Goal: Find contact information: Obtain details needed to contact an individual or organization

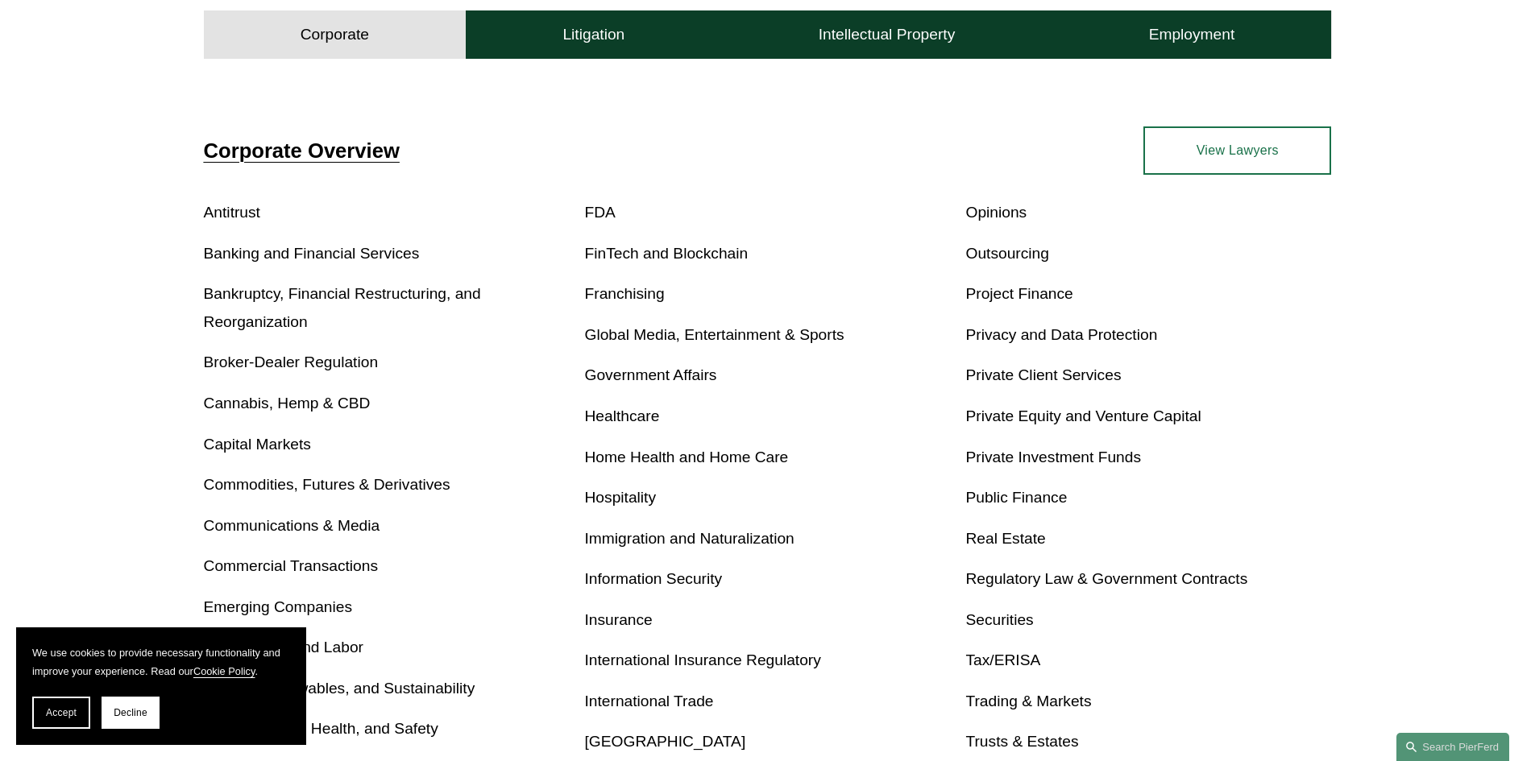
scroll to position [483, 0]
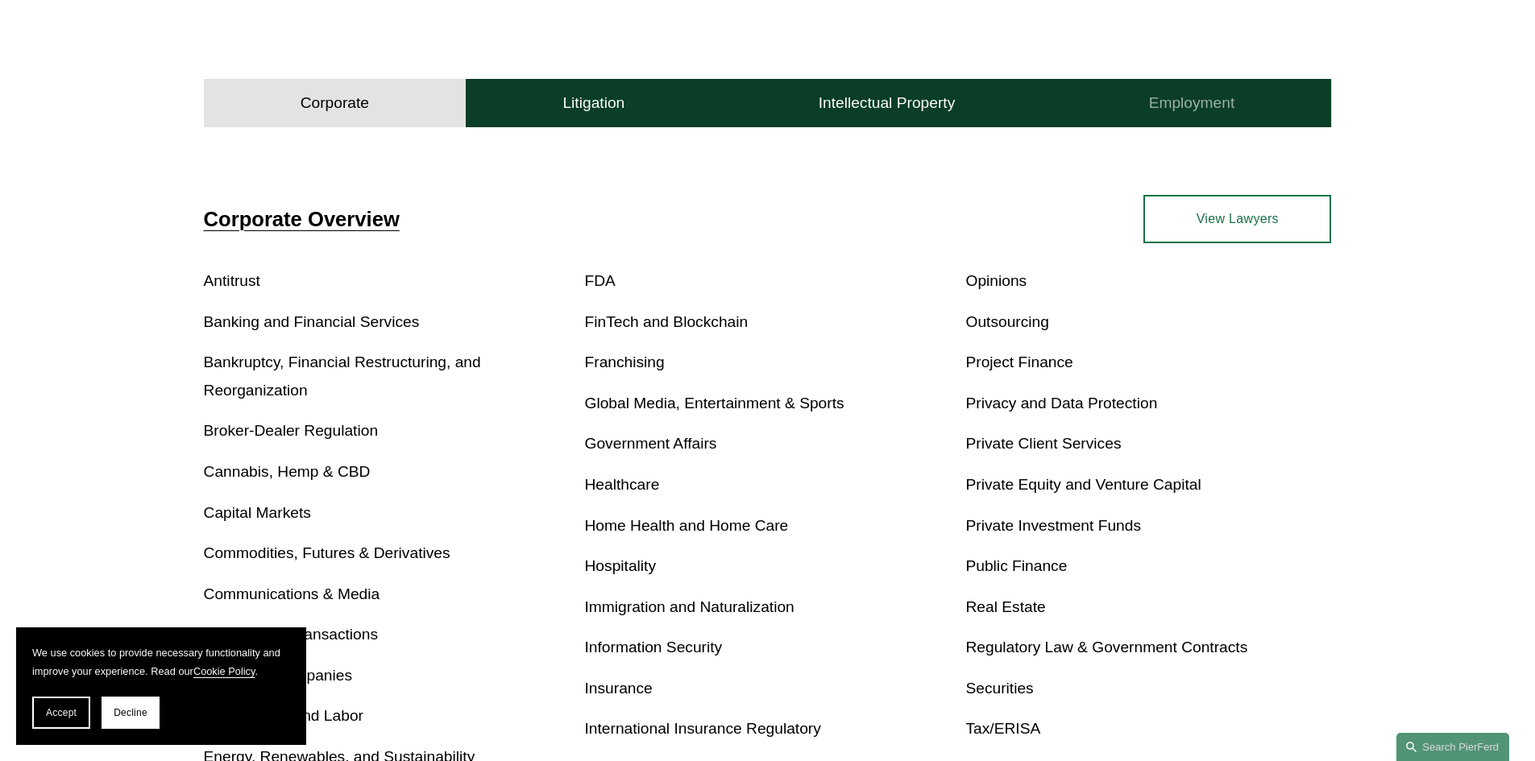
click at [1146, 90] on button "Employment" at bounding box center [1191, 103] width 280 height 48
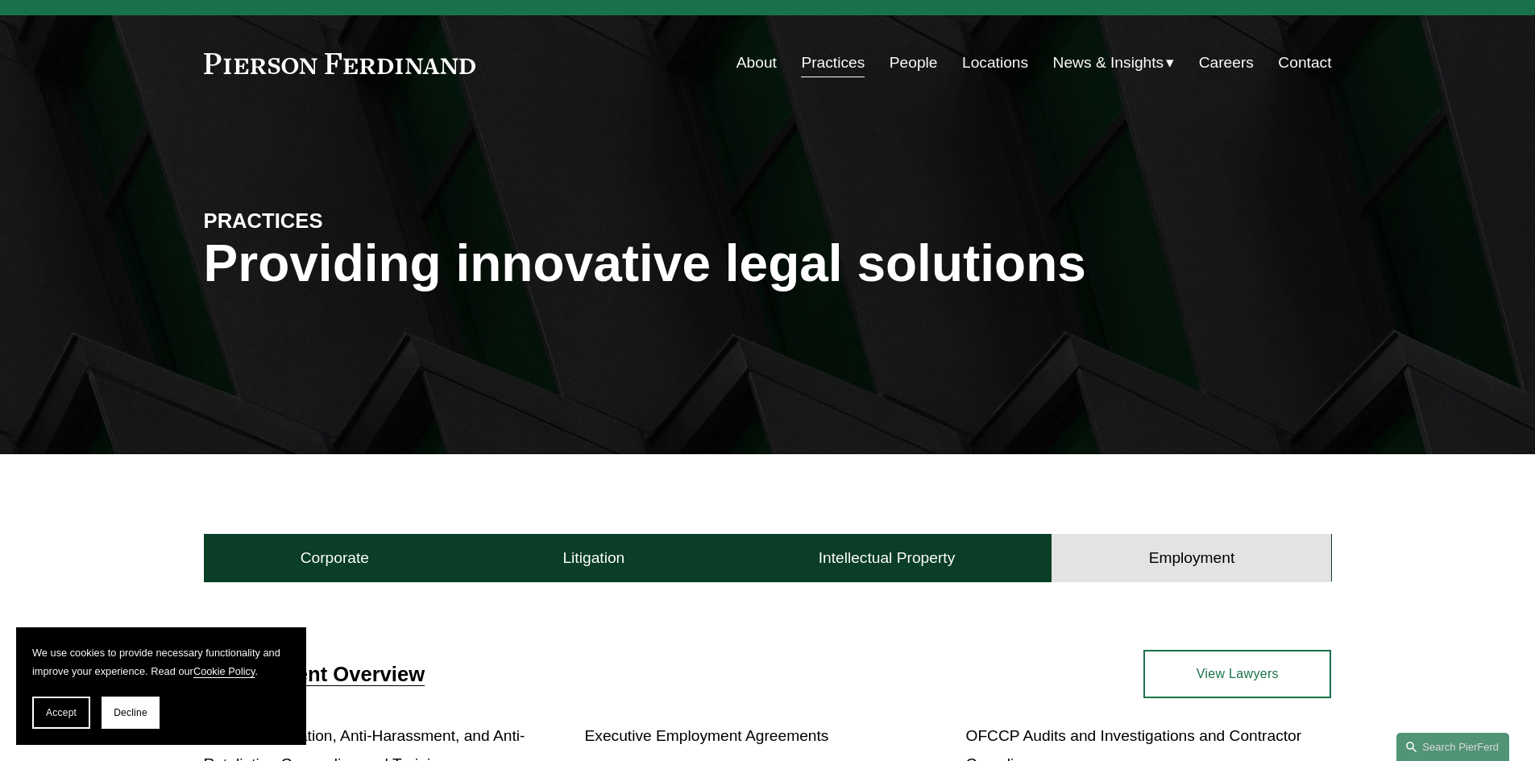
scroll to position [0, 0]
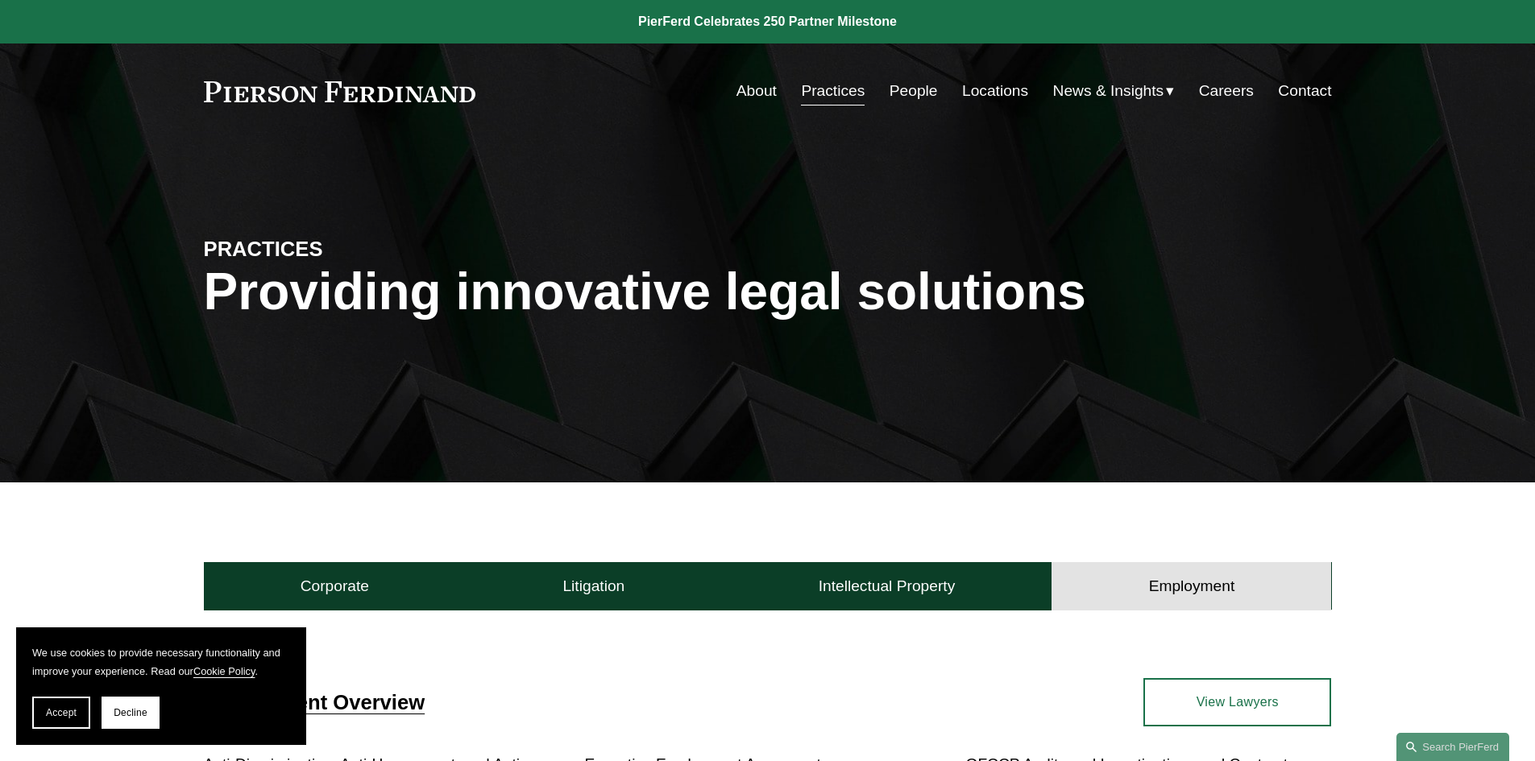
click at [1009, 85] on link "Locations" at bounding box center [995, 91] width 66 height 31
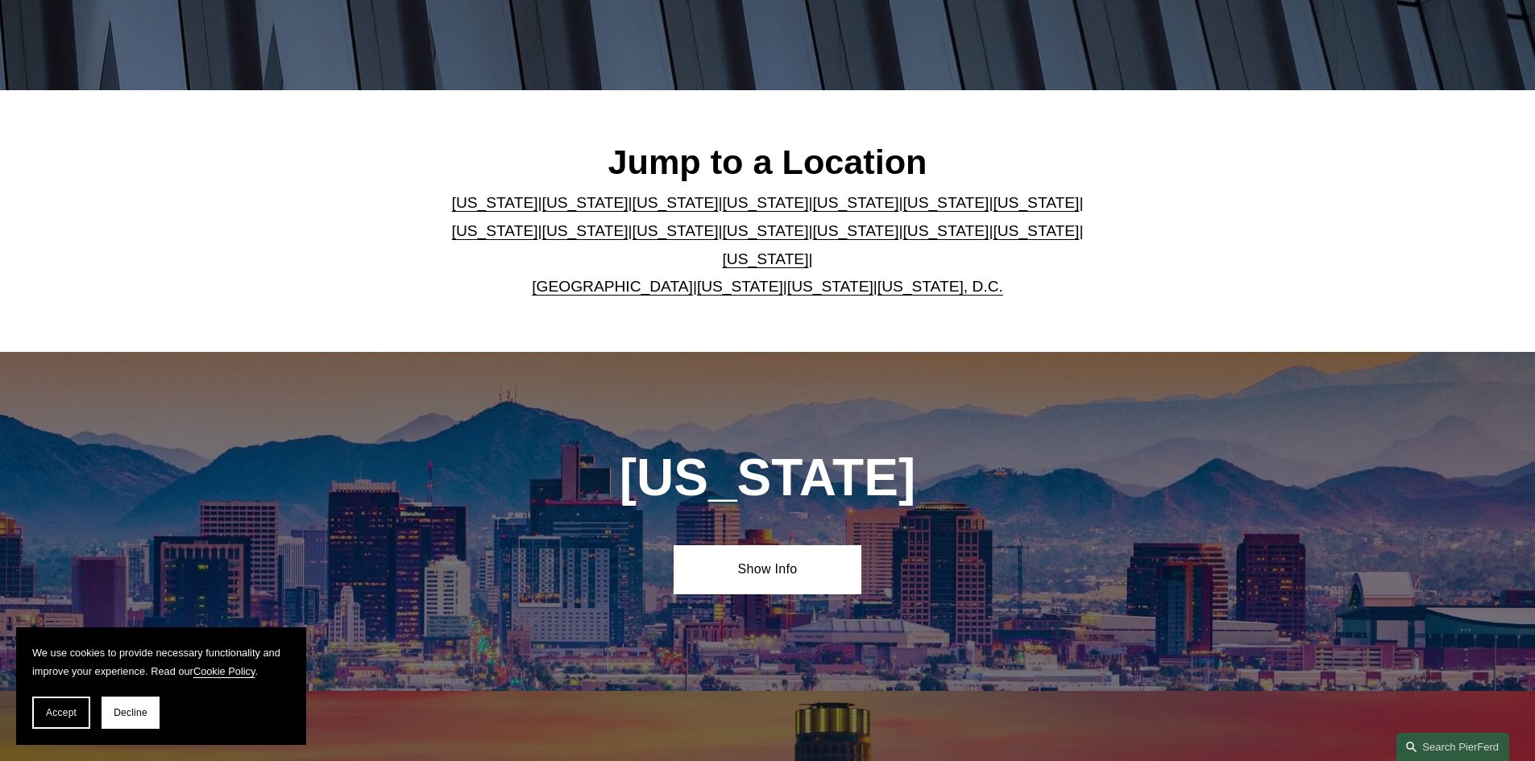
scroll to position [403, 0]
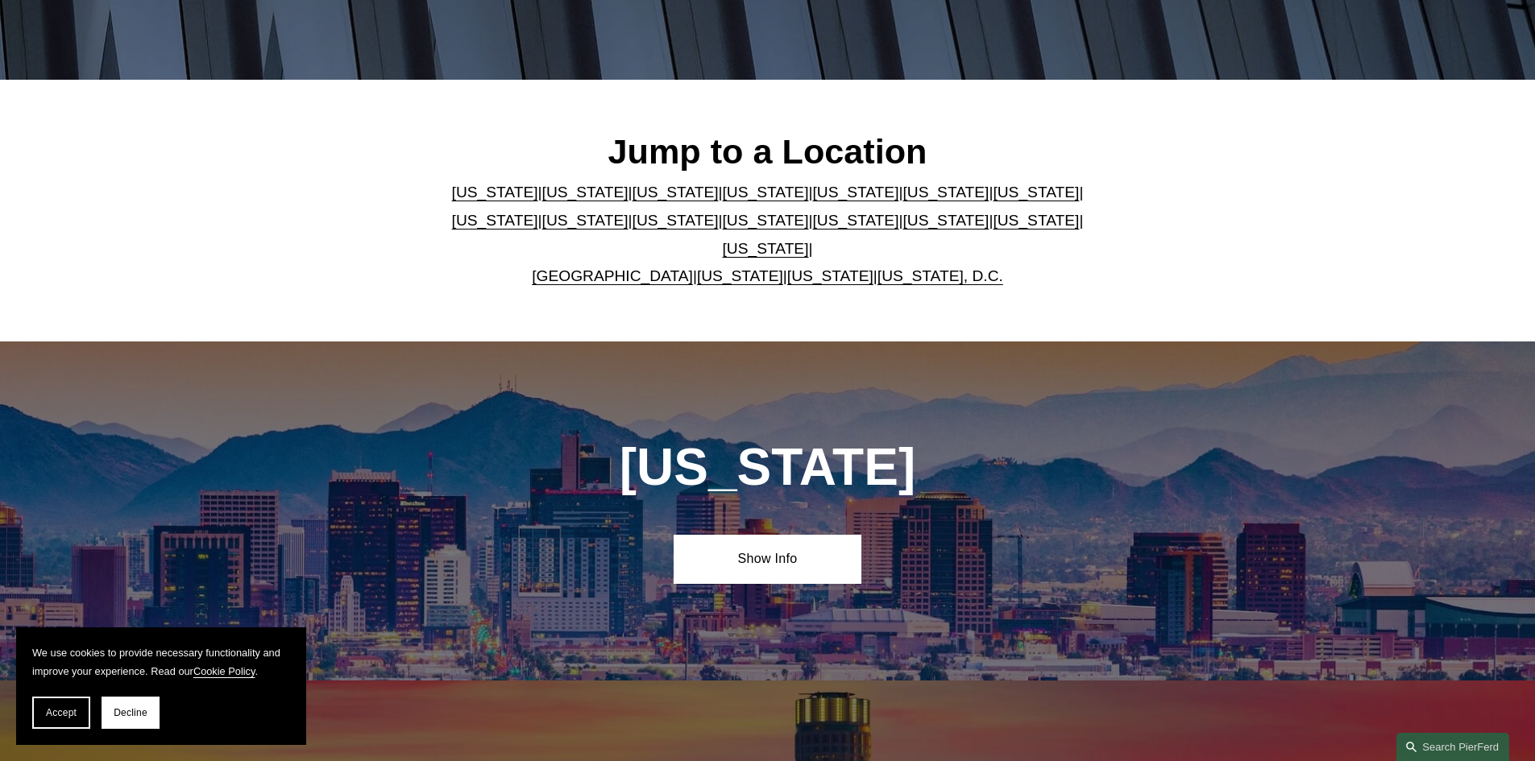
click at [545, 197] on link "[US_STATE]" at bounding box center [585, 192] width 86 height 17
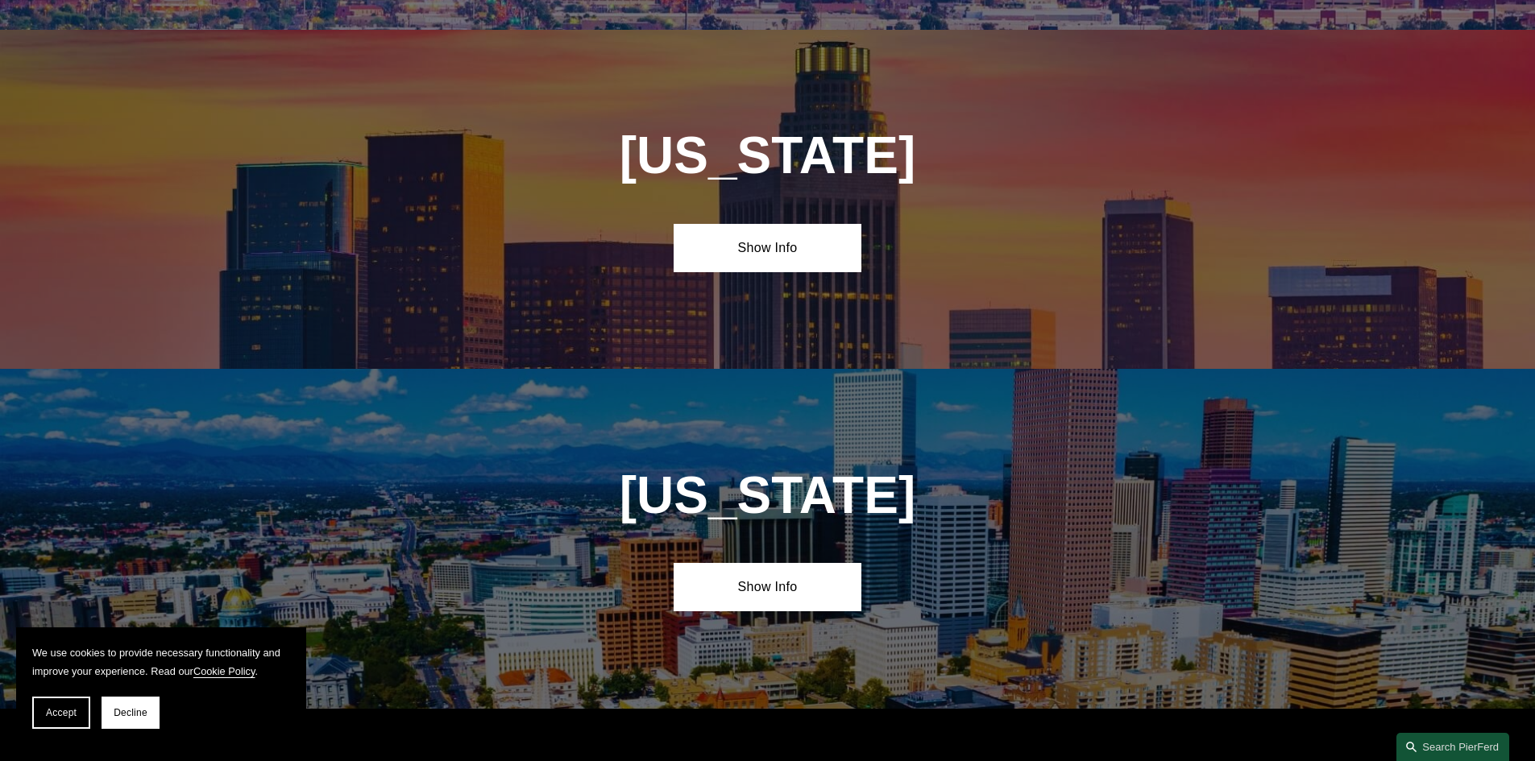
scroll to position [1075, 0]
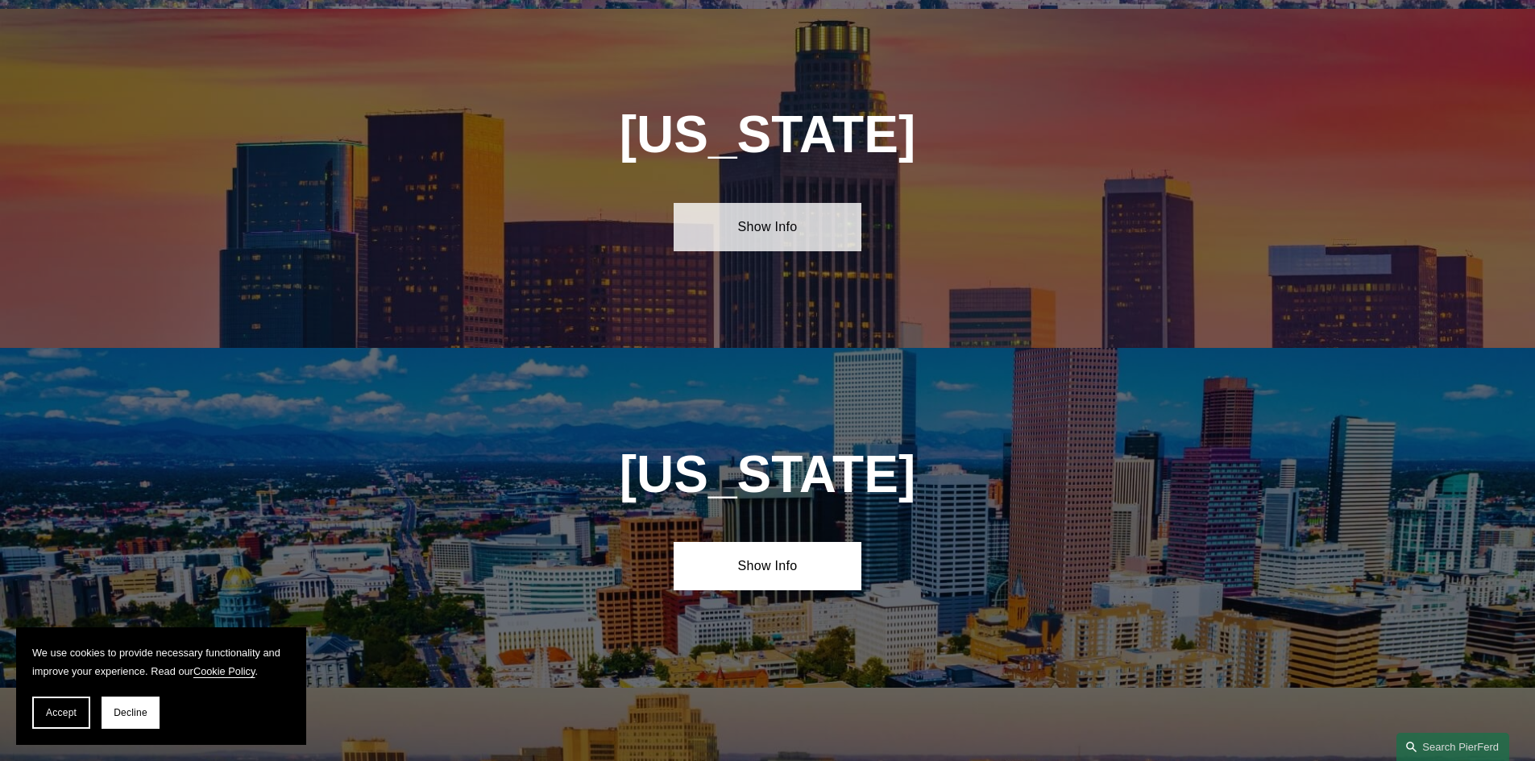
drag, startPoint x: 763, startPoint y: 207, endPoint x: 748, endPoint y: 228, distance: 25.5
click at [765, 207] on link "Show Info" at bounding box center [767, 227] width 188 height 48
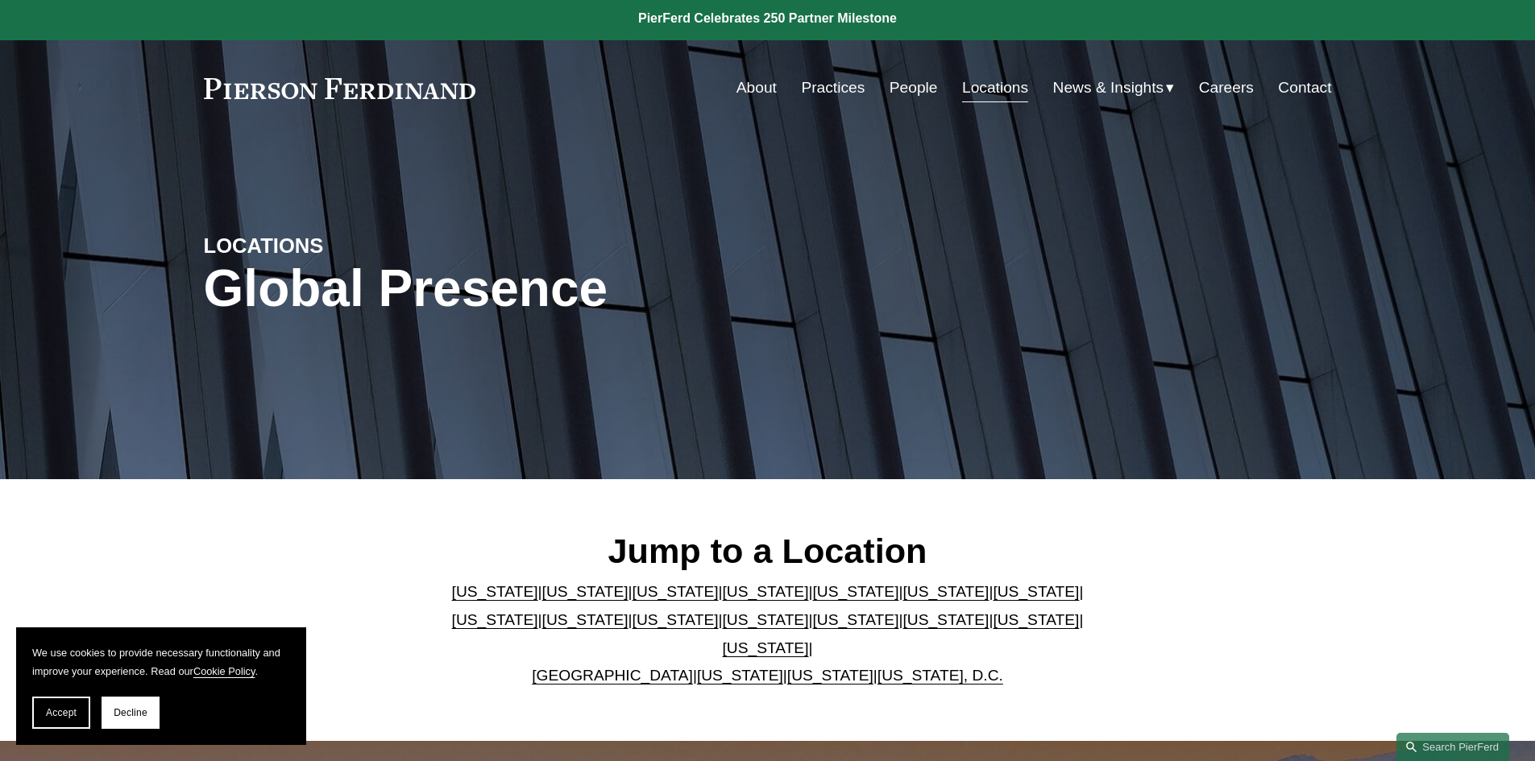
scroll to position [0, 0]
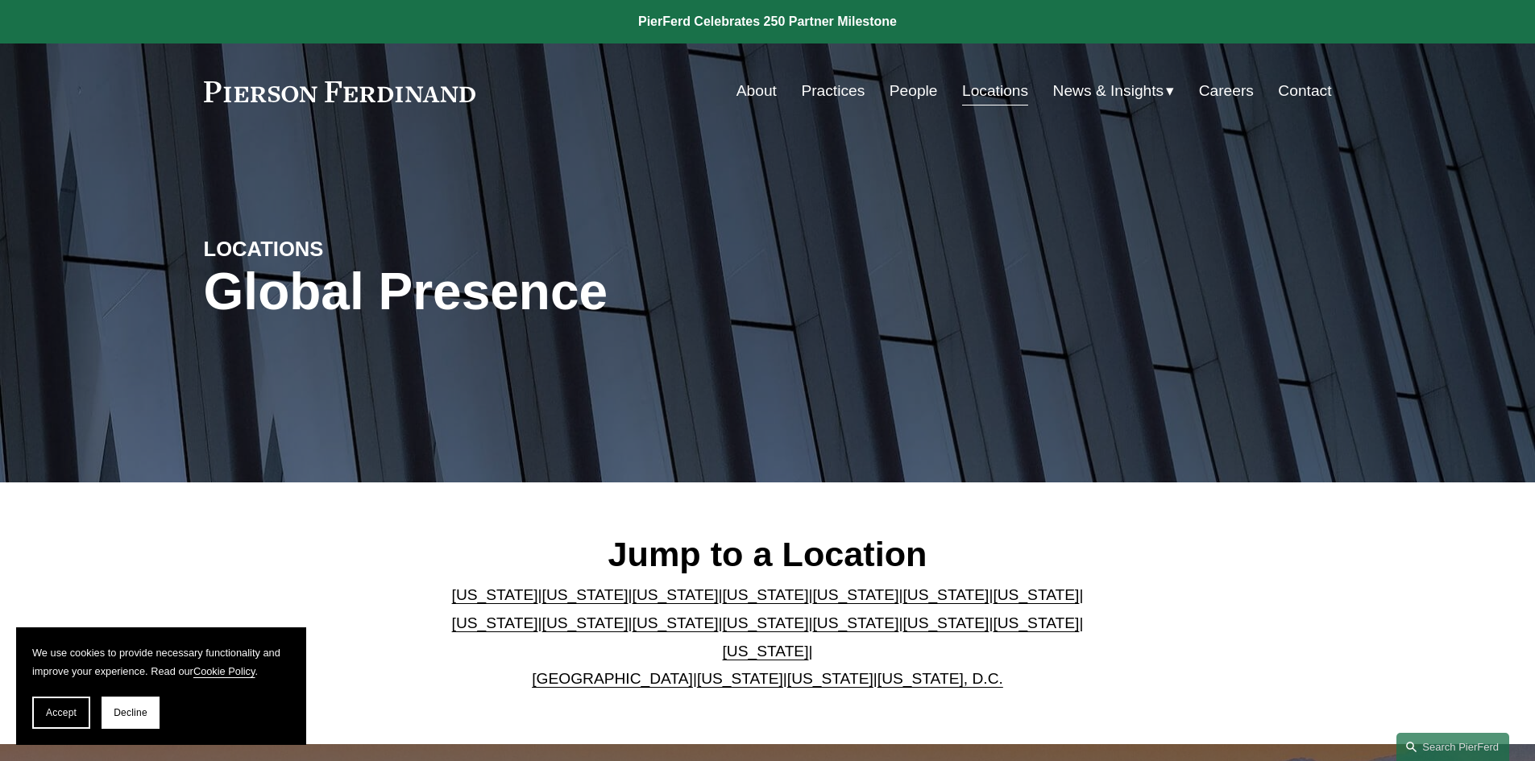
click at [1328, 89] on link "Contact" at bounding box center [1304, 91] width 53 height 31
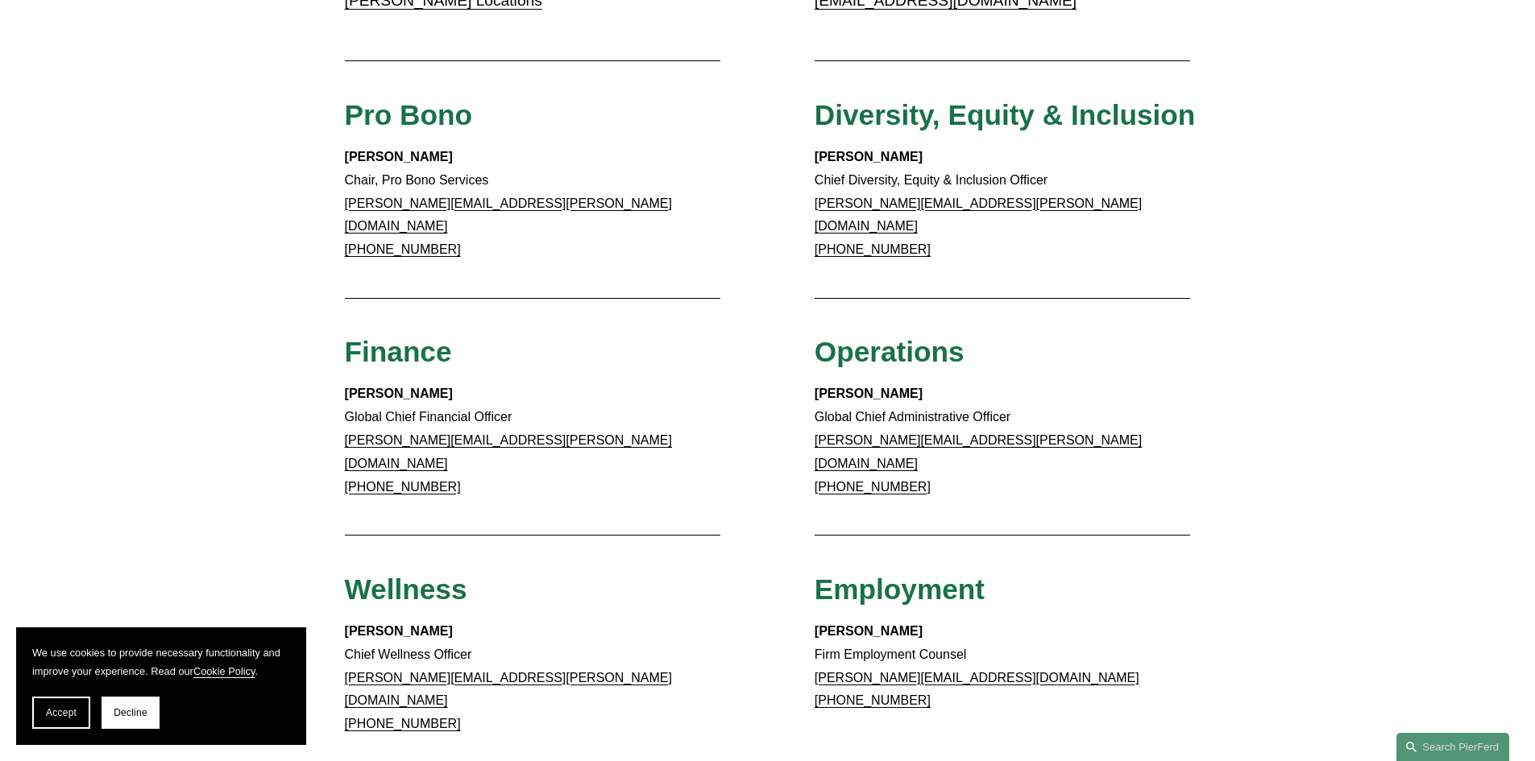
scroll to position [564, 0]
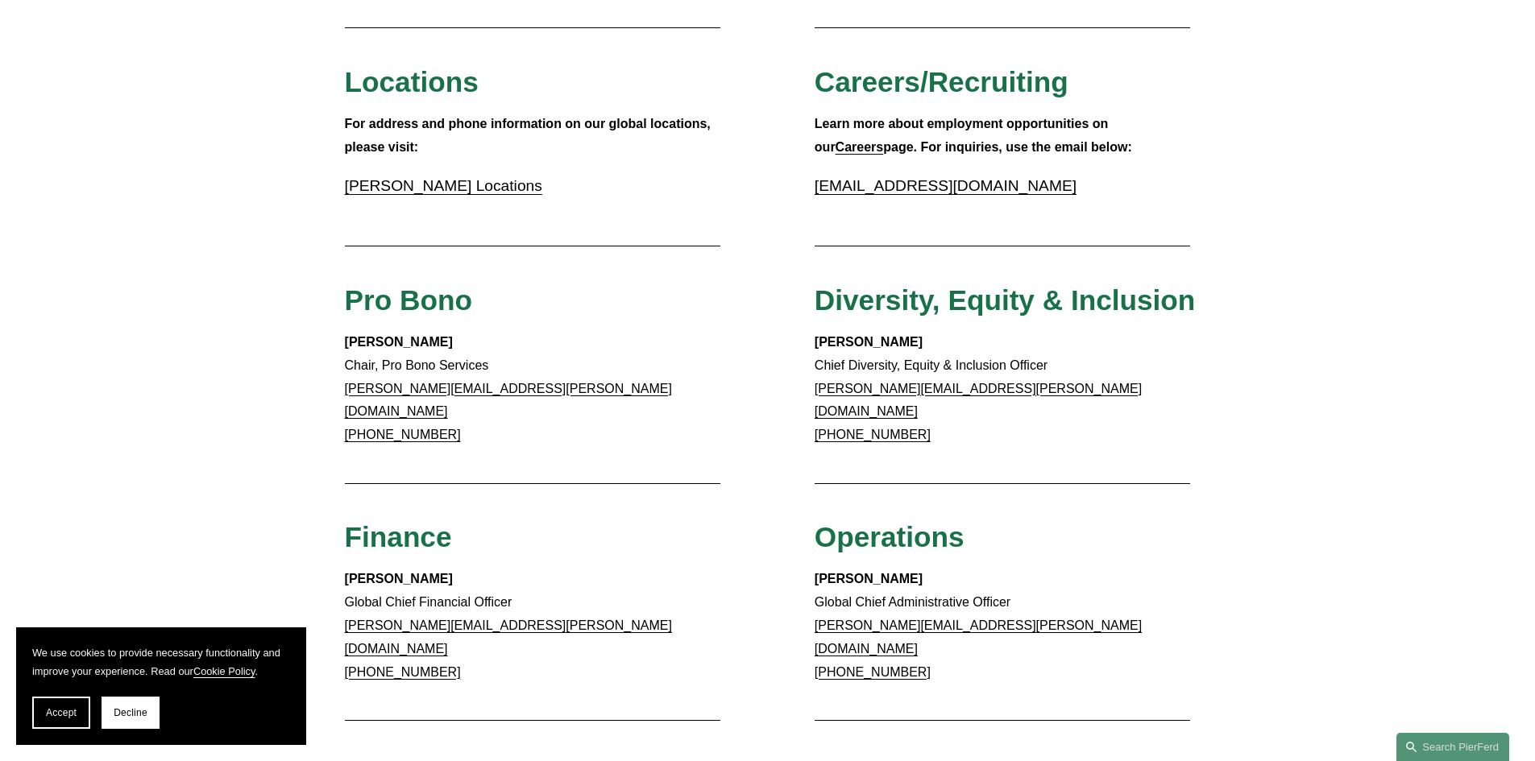
click at [434, 184] on link "Pierson Ferdinand Locations" at bounding box center [443, 185] width 197 height 17
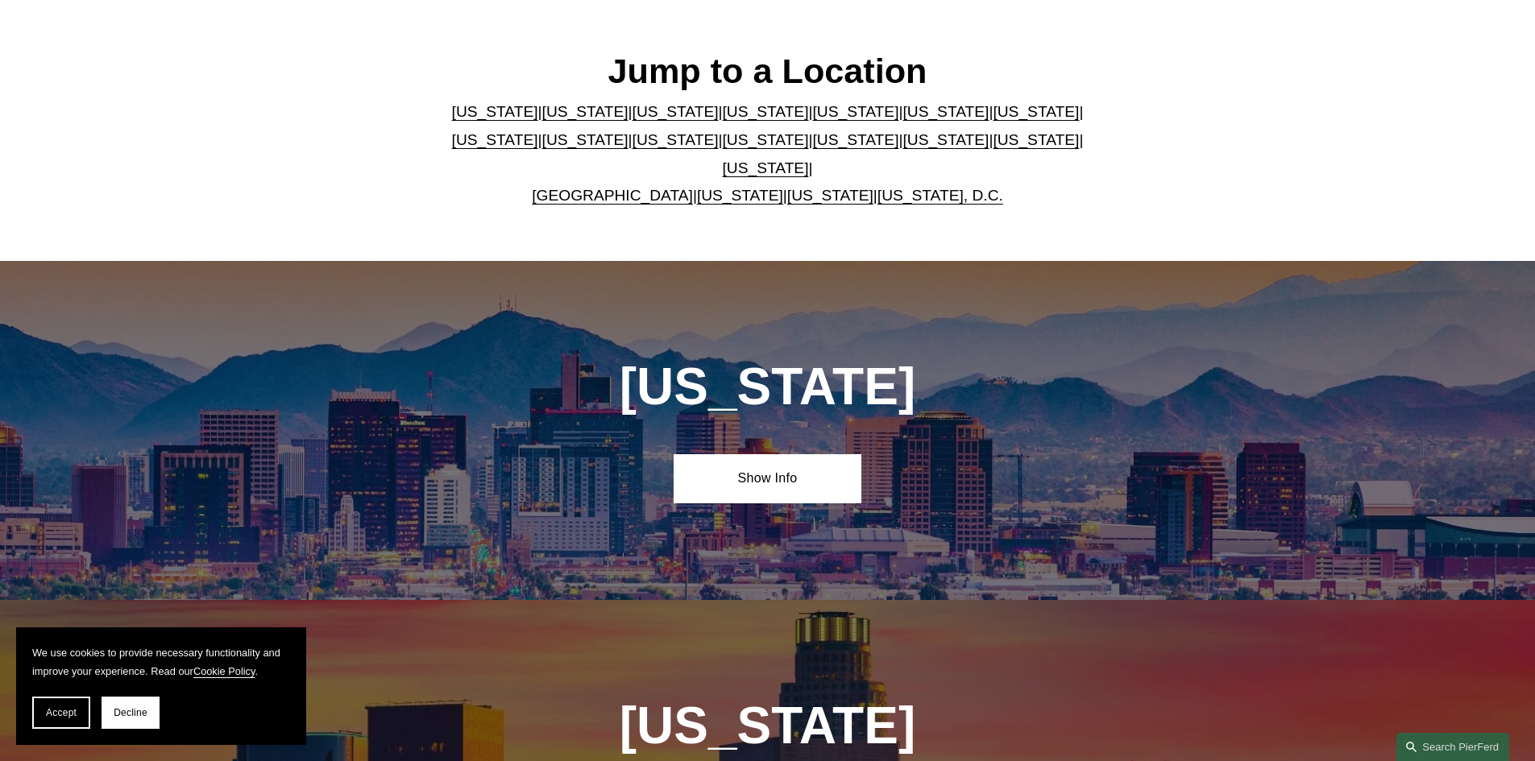
scroll to position [725, 0]
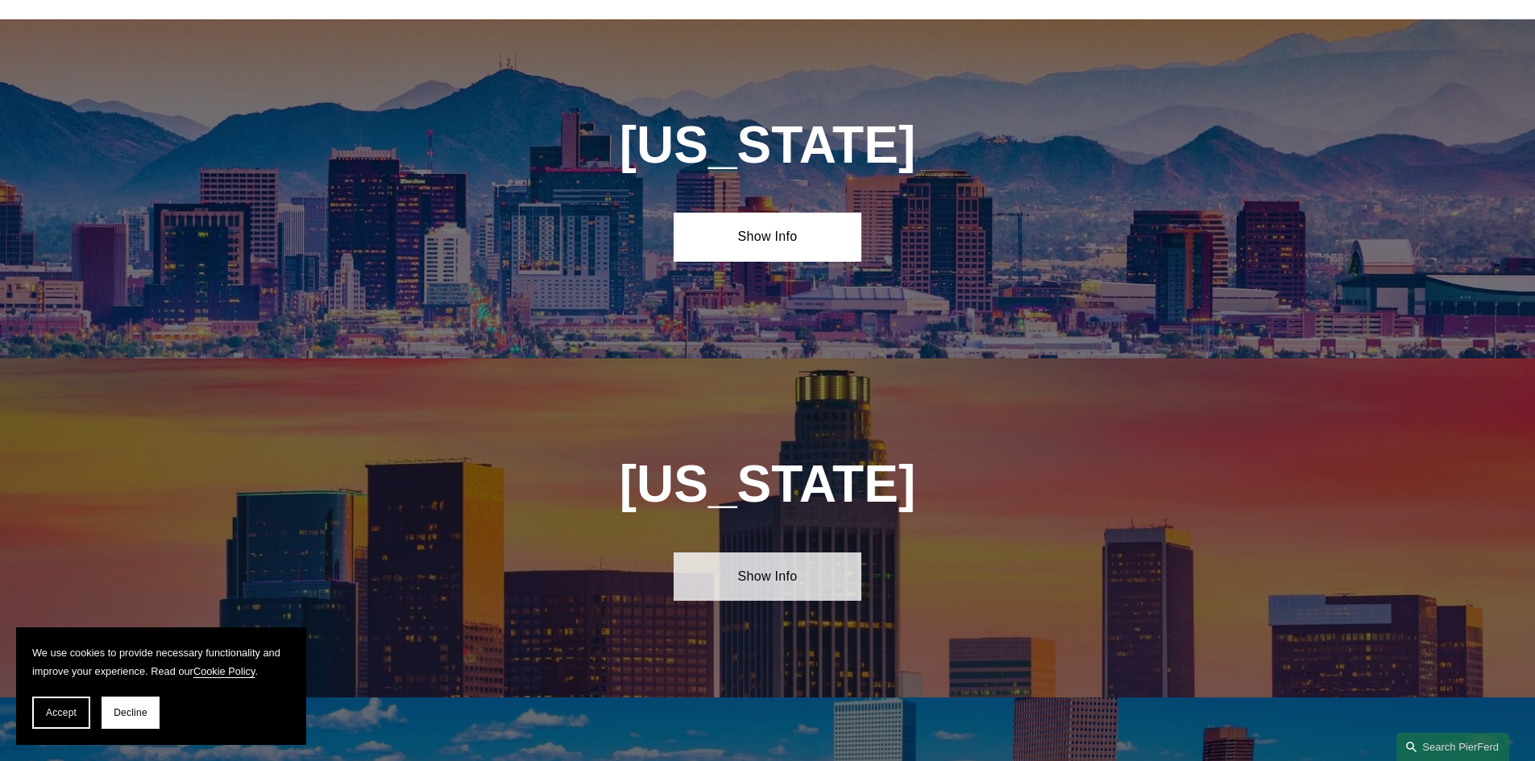
click at [815, 570] on link "Show Info" at bounding box center [767, 577] width 188 height 48
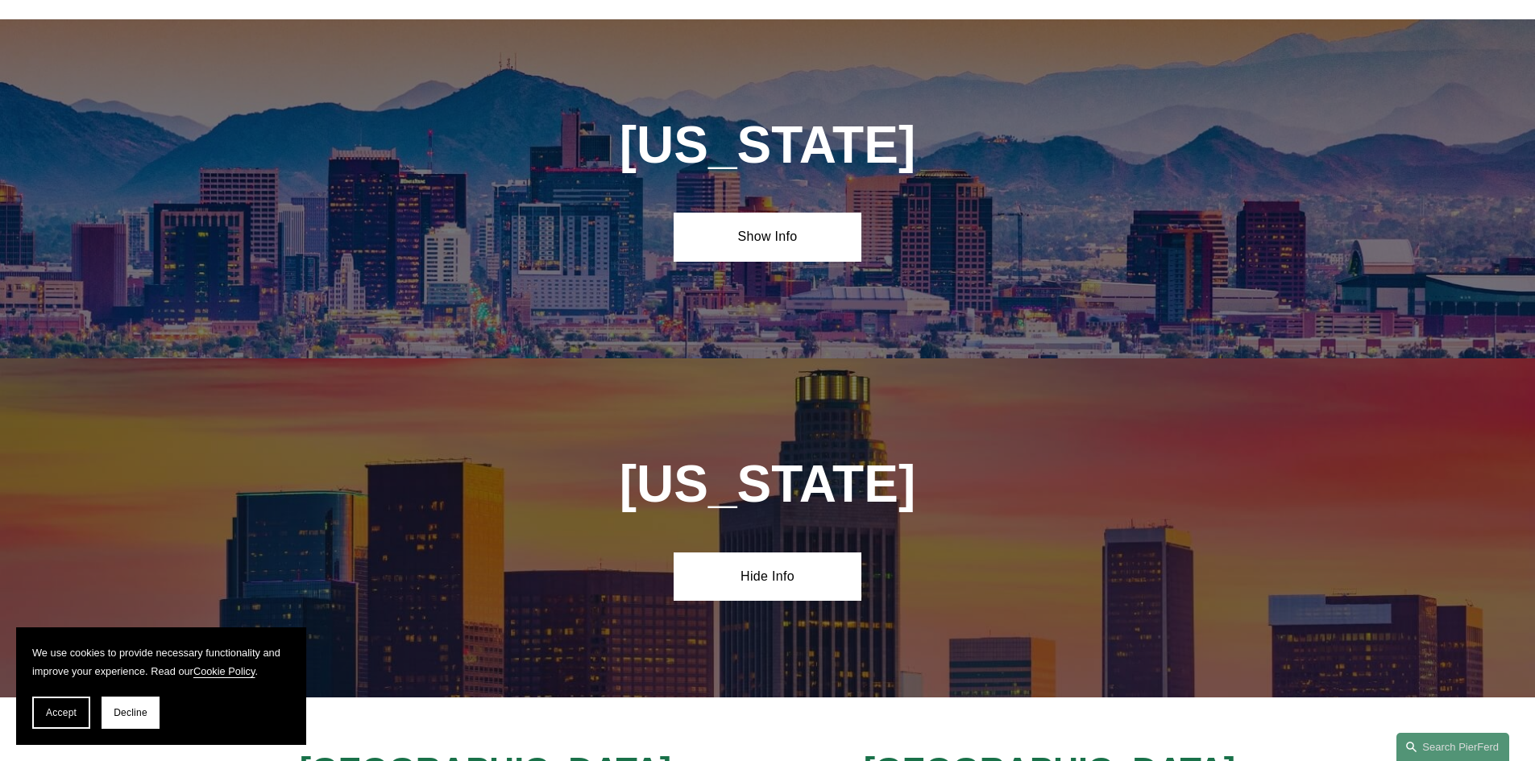
scroll to position [1128, 0]
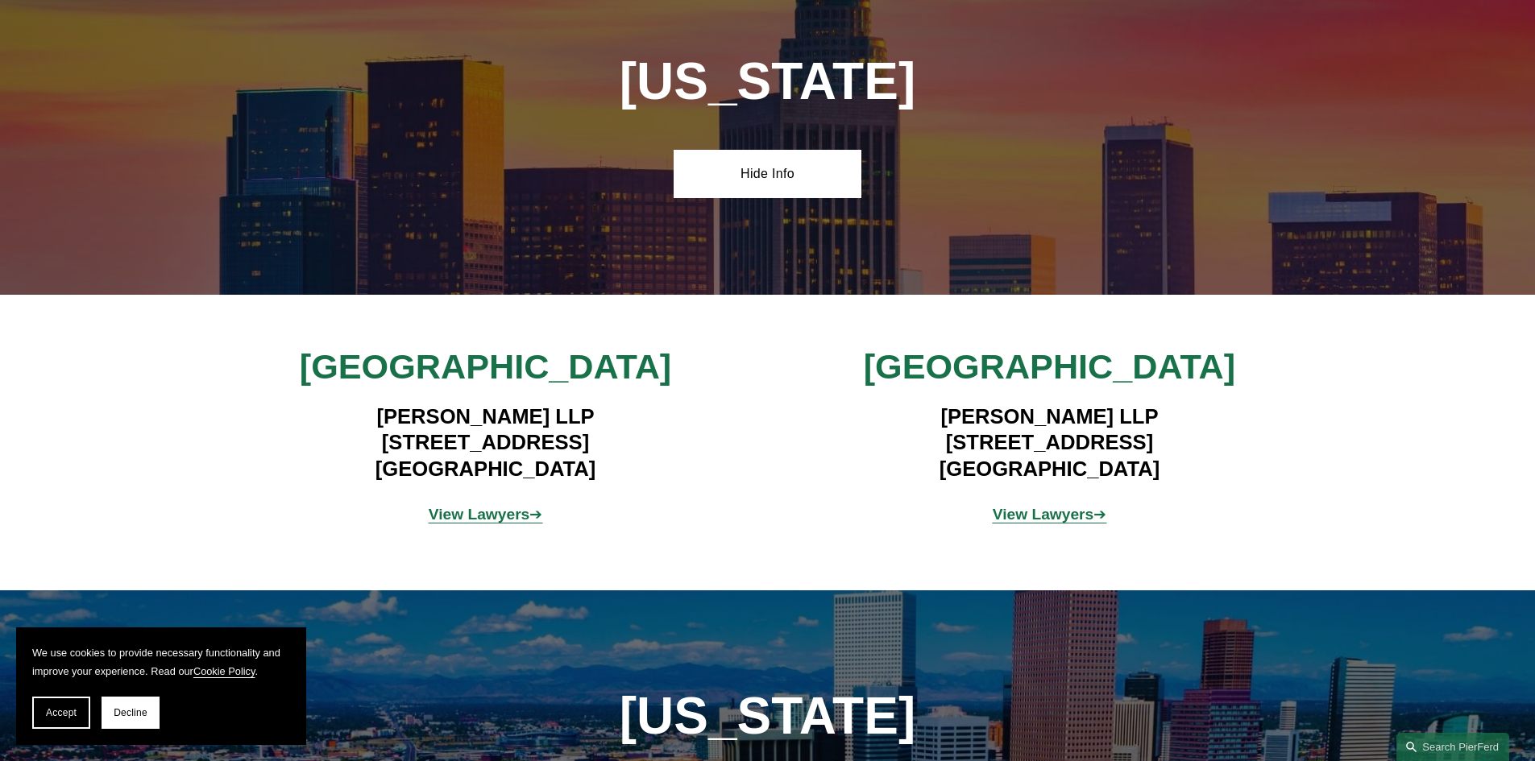
click at [1030, 509] on strong "View Lawyers" at bounding box center [1043, 514] width 102 height 17
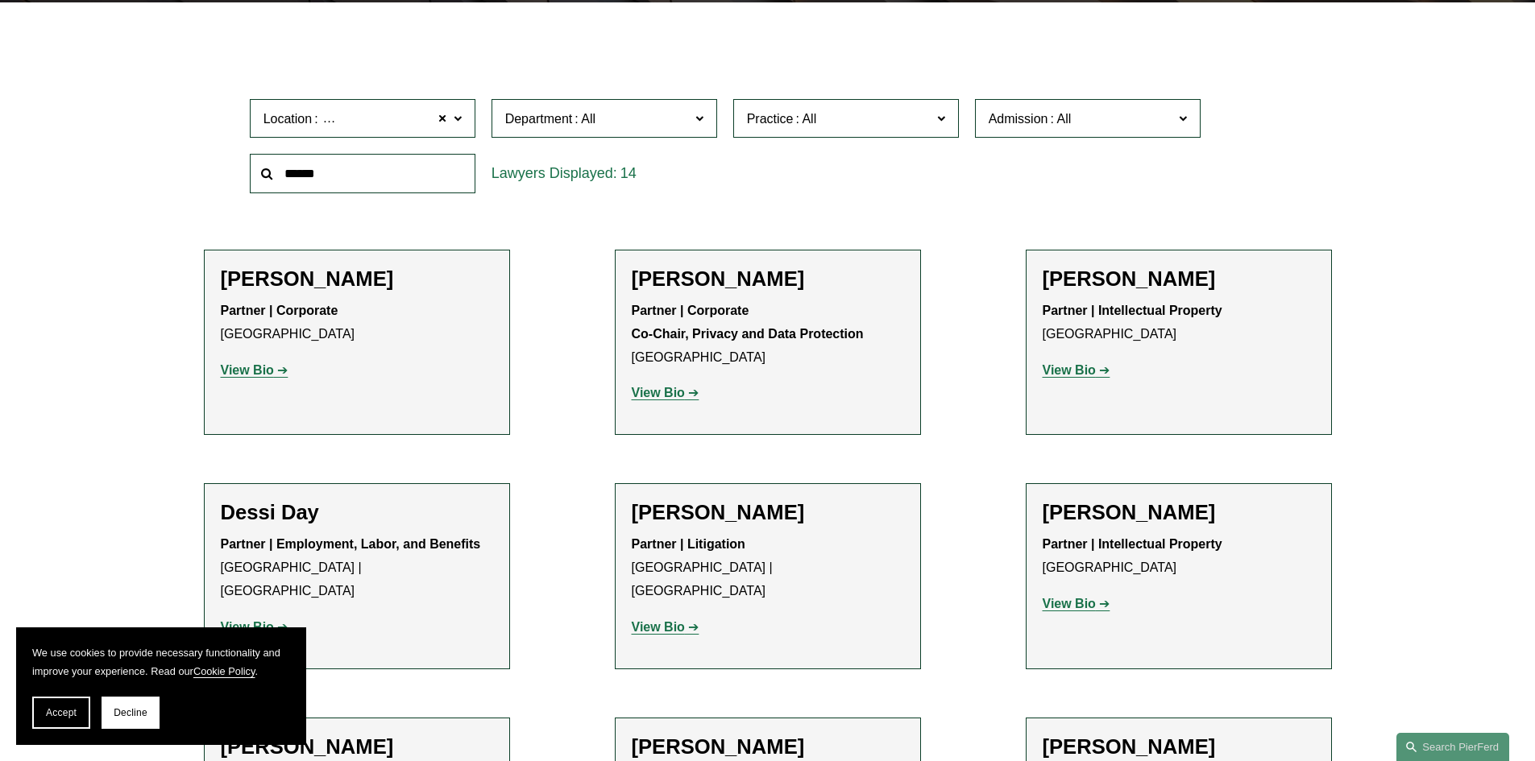
scroll to position [483, 0]
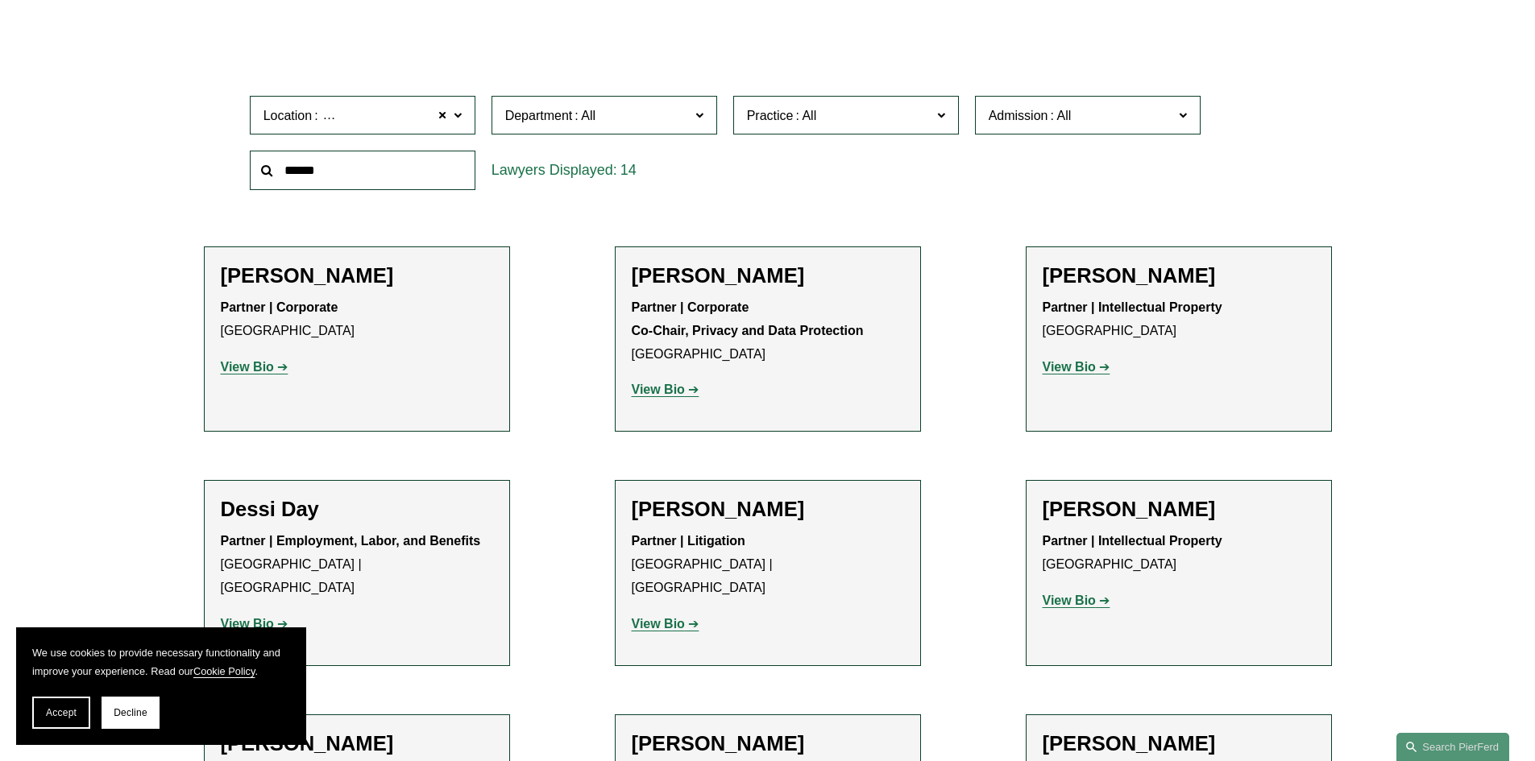
click at [881, 122] on span "Practice" at bounding box center [839, 116] width 184 height 22
click at [0, 0] on link "Employment and Labor" at bounding box center [0, 0] width 0 height 0
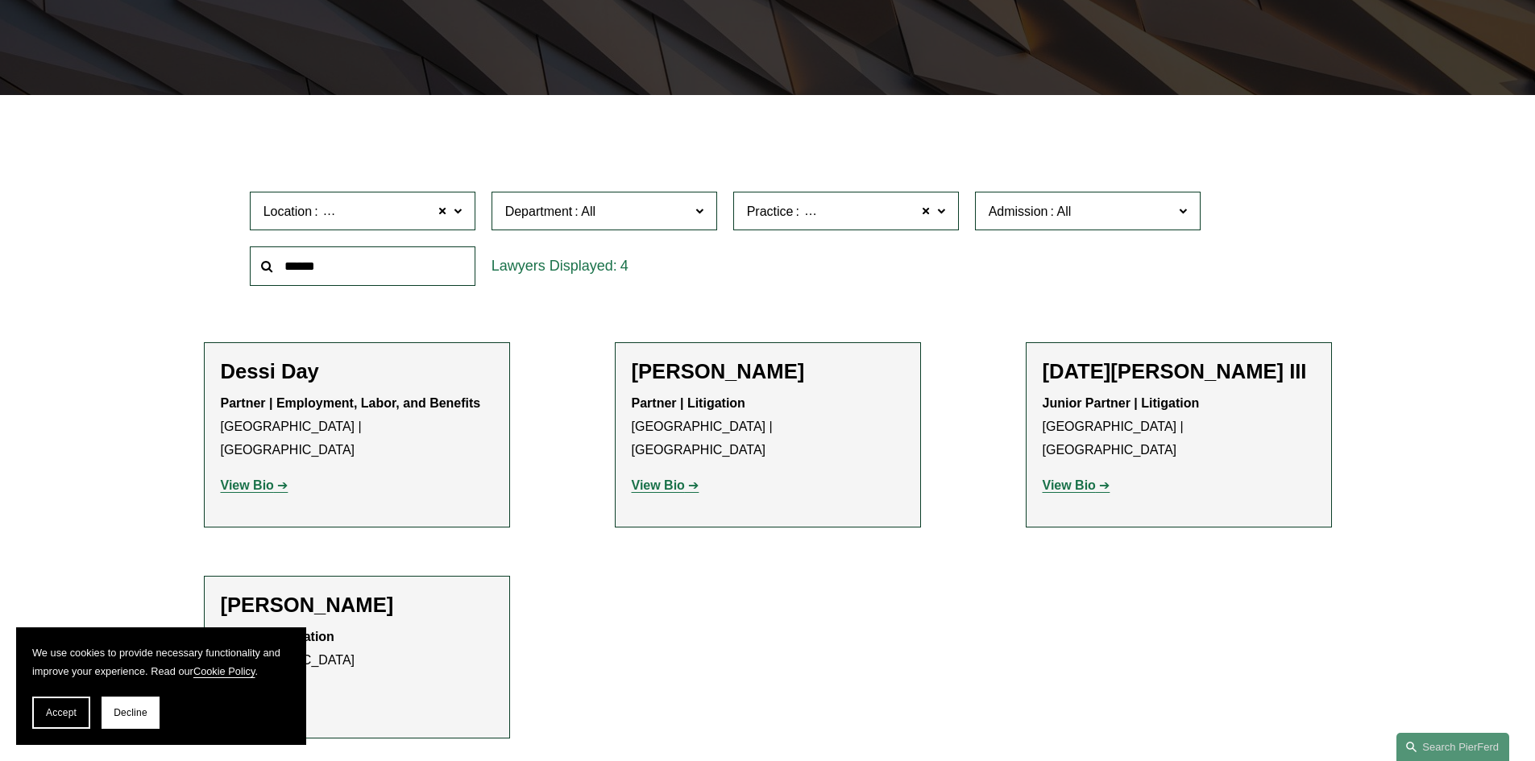
scroll to position [483, 0]
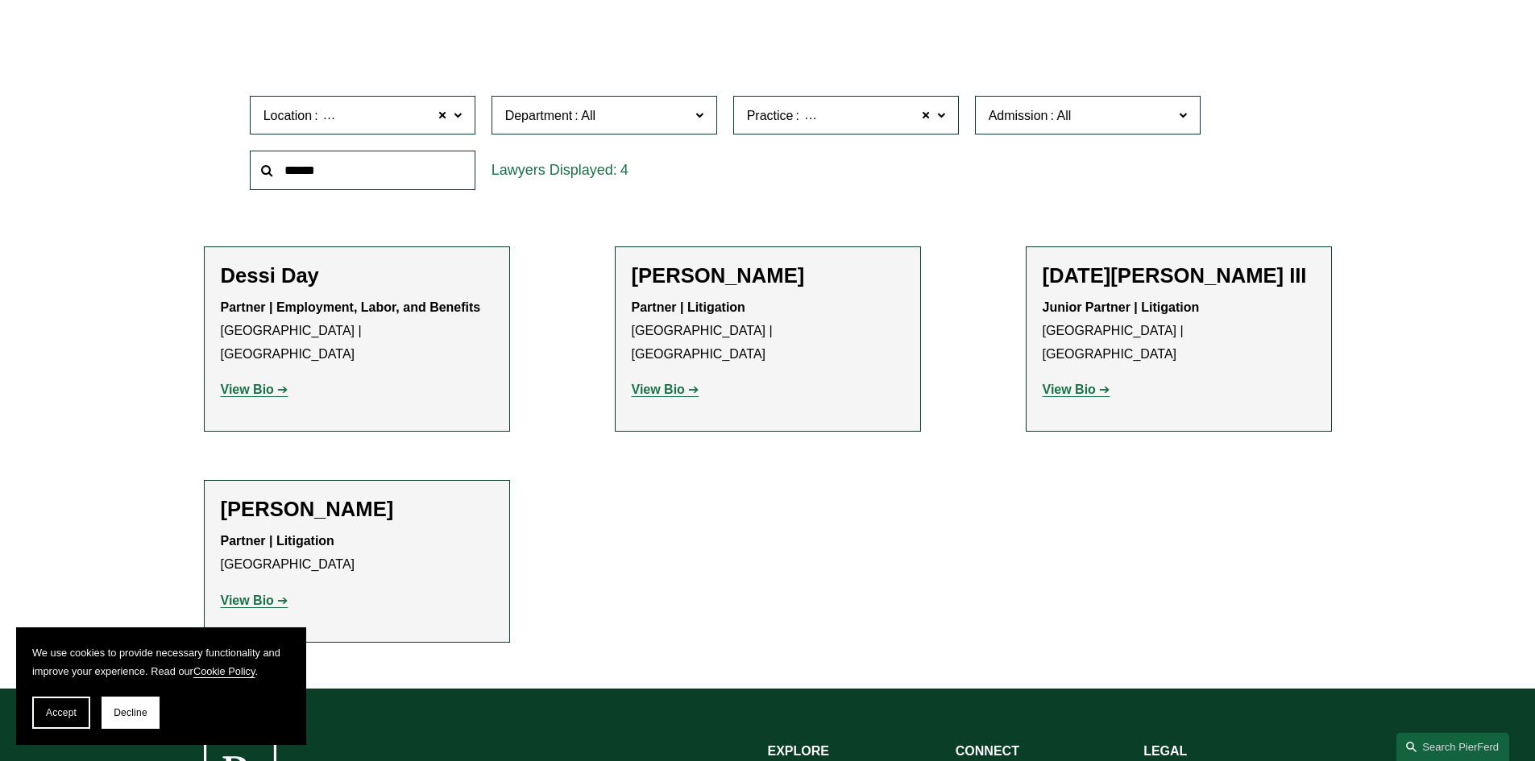
click at [243, 383] on strong "View Bio" at bounding box center [247, 390] width 53 height 14
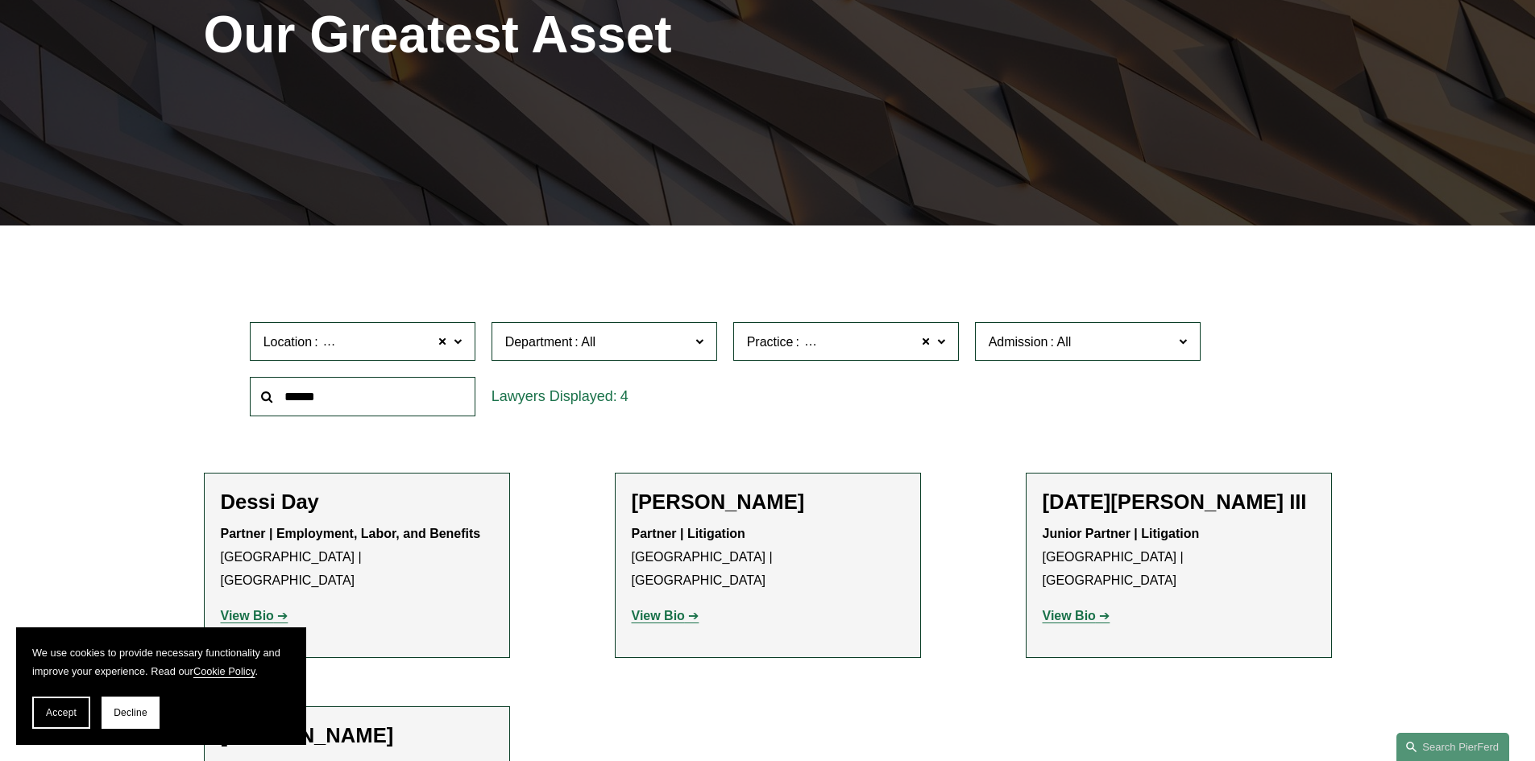
scroll to position [0, 0]
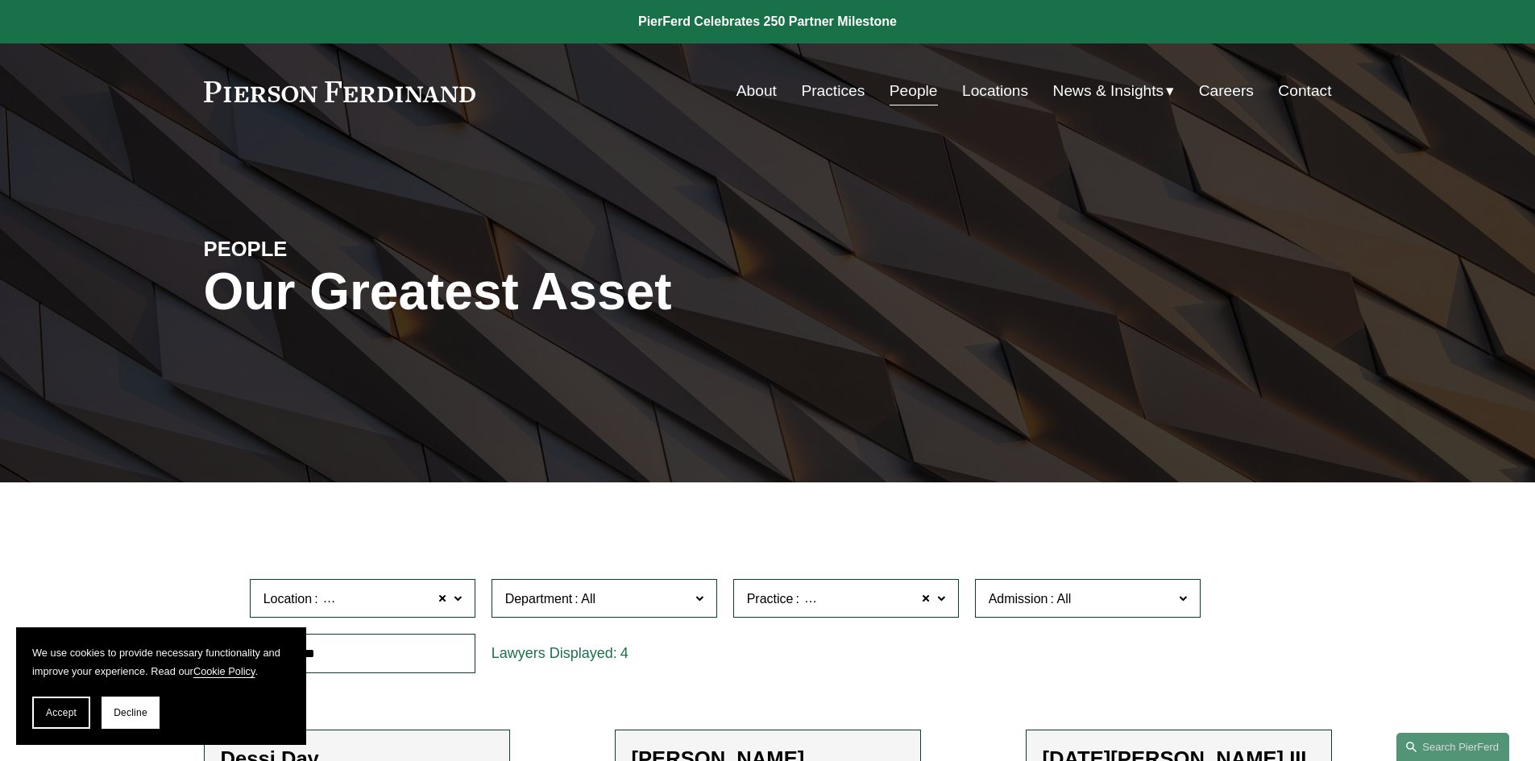
click at [740, 95] on link "About" at bounding box center [756, 91] width 40 height 31
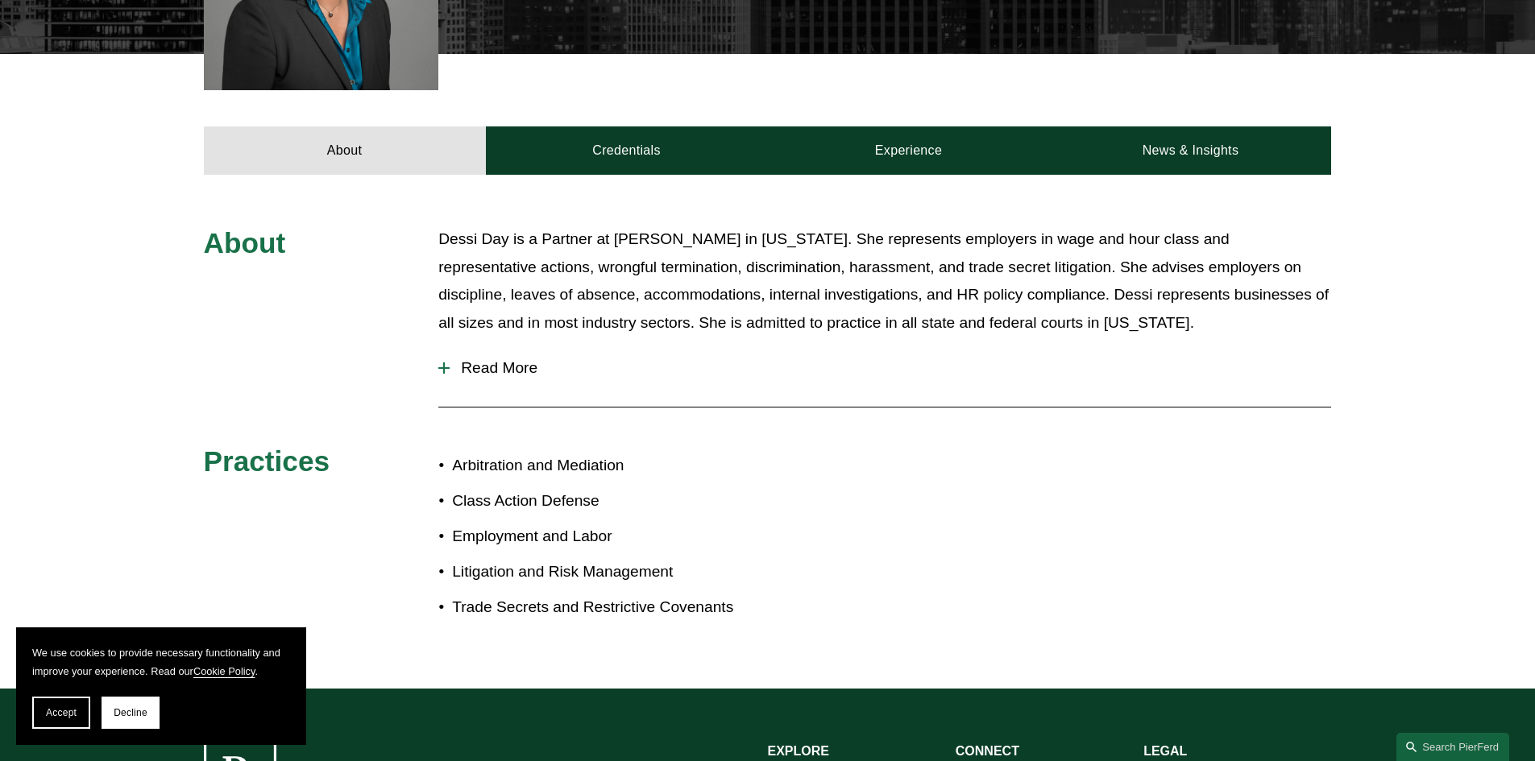
scroll to position [644, 0]
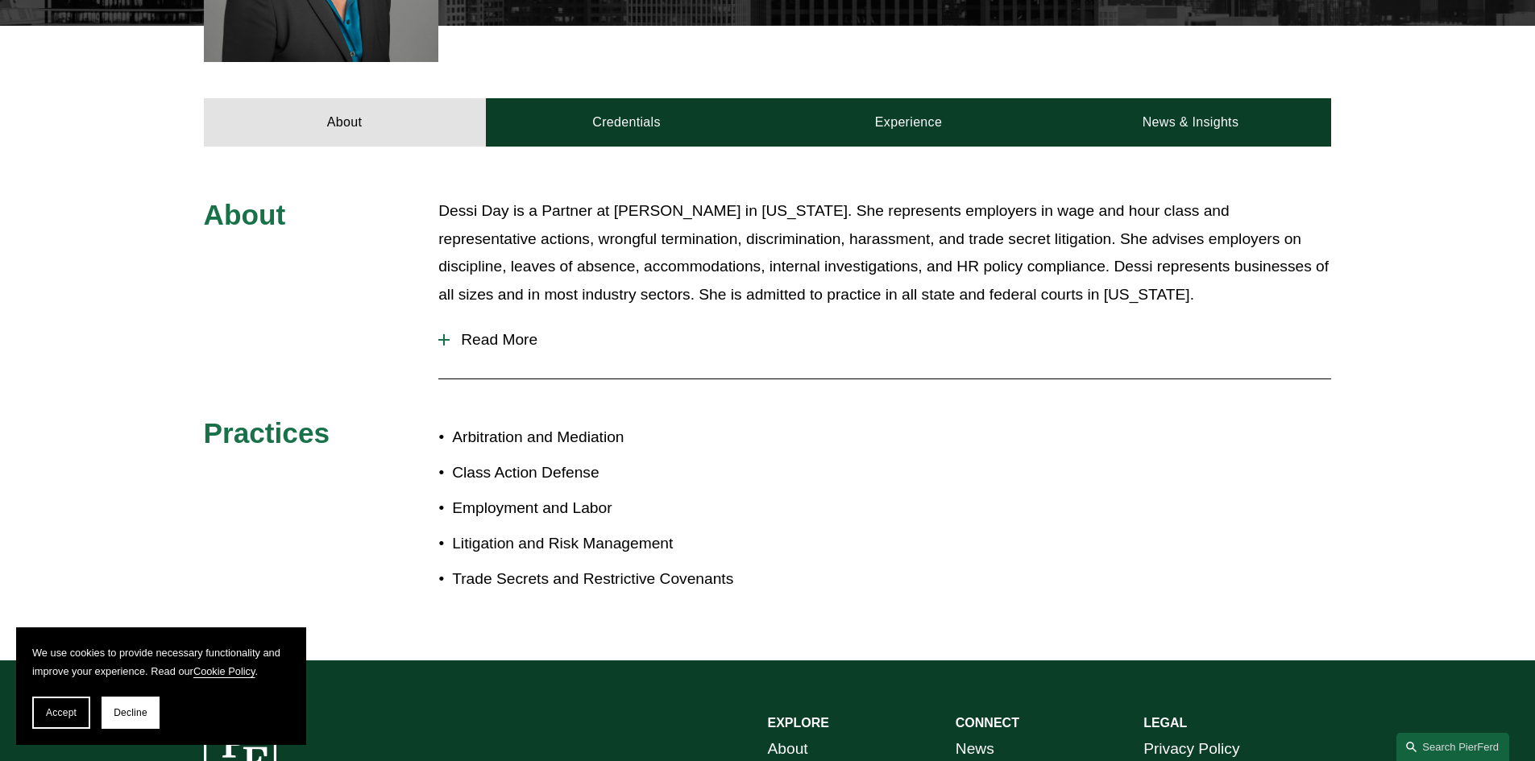
click at [499, 334] on span "Read More" at bounding box center [890, 340] width 881 height 18
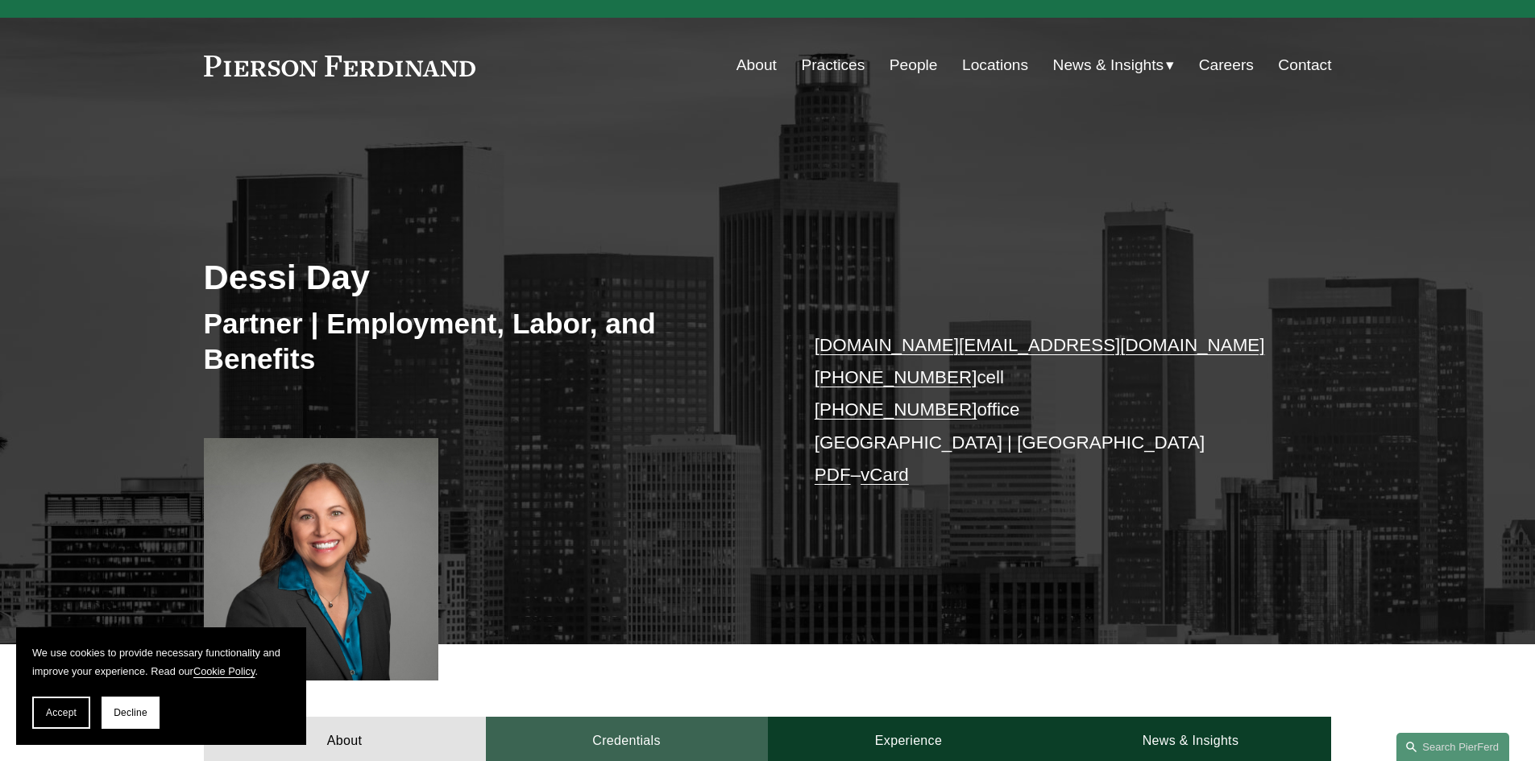
scroll to position [0, 0]
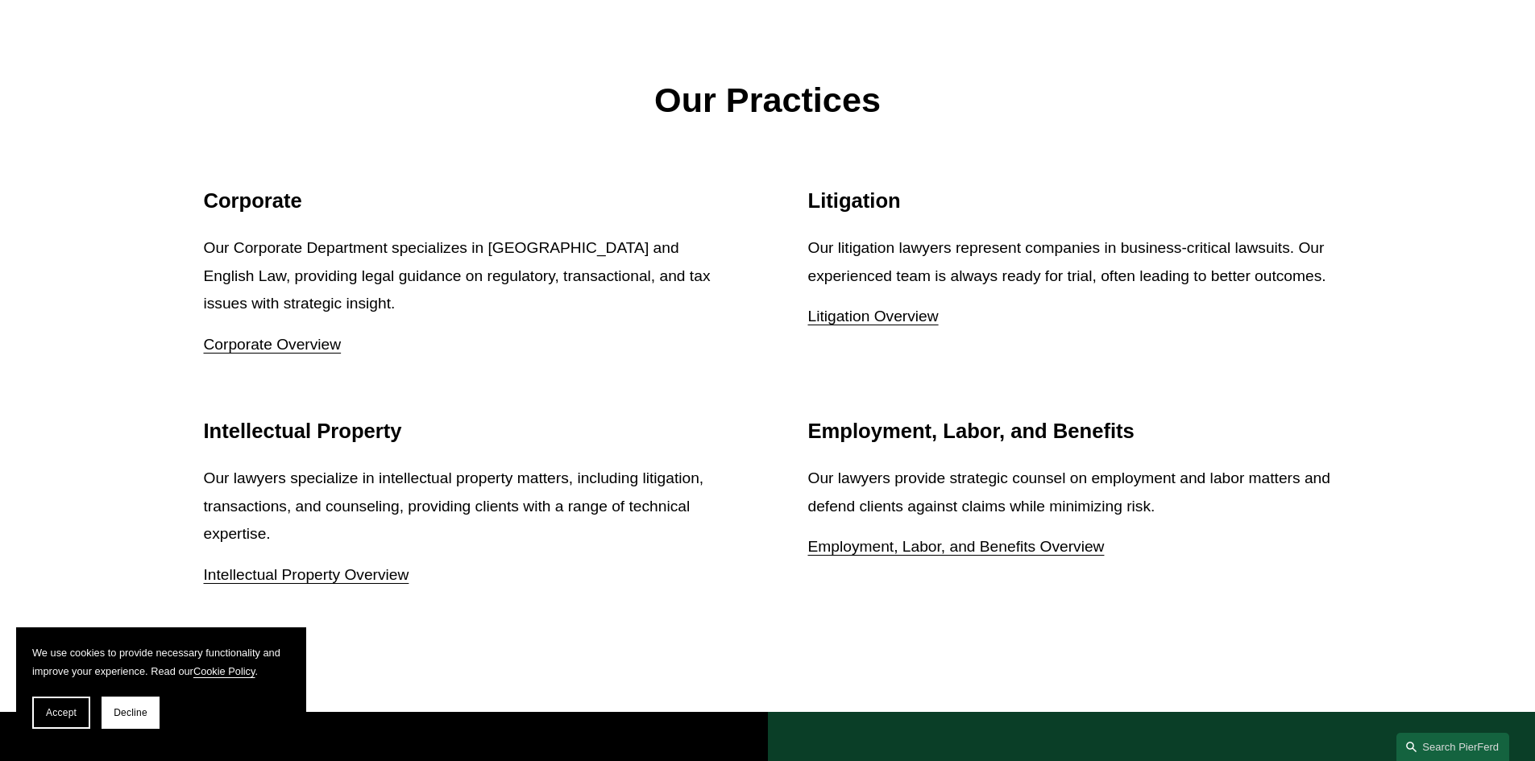
scroll to position [2095, 0]
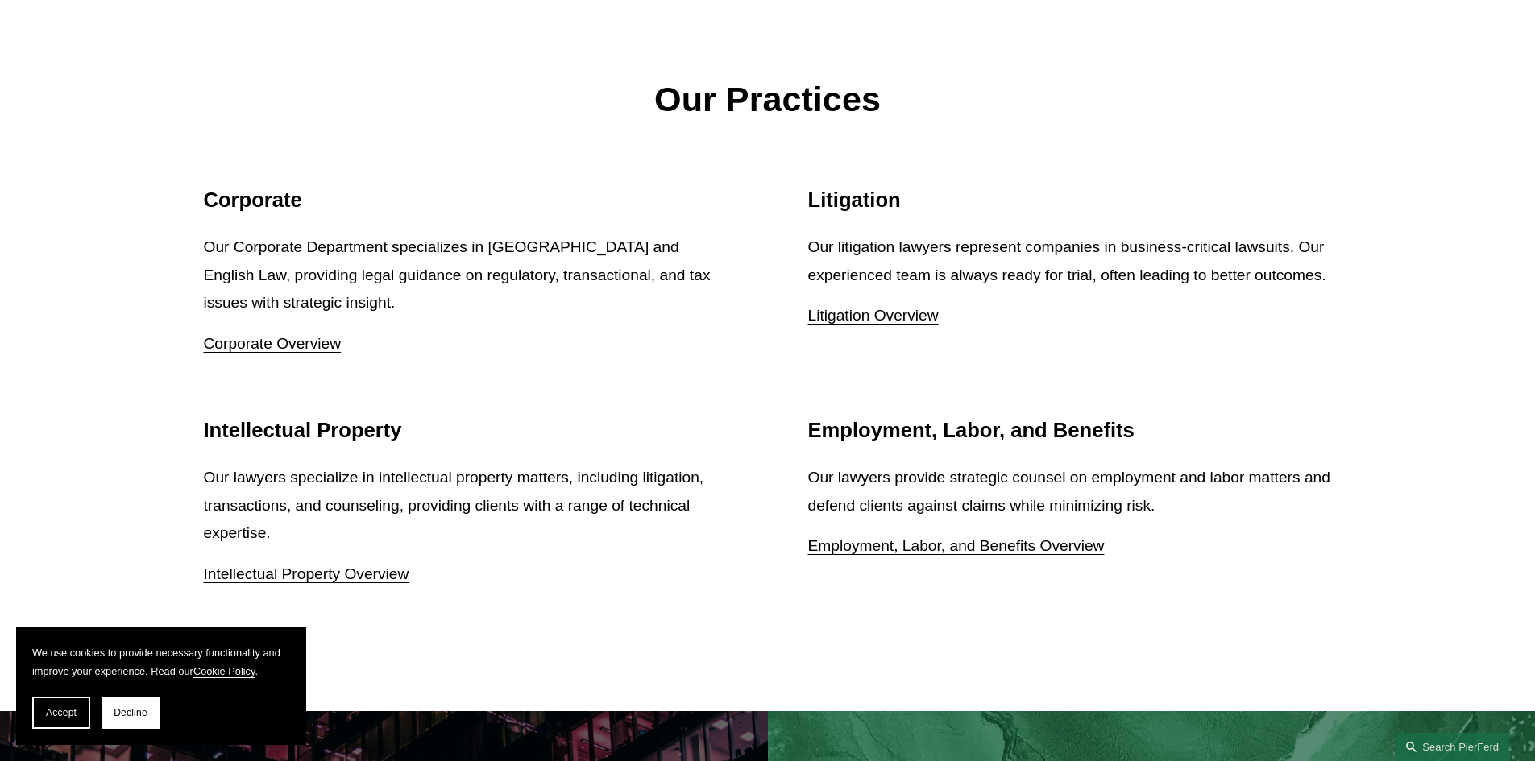
click at [852, 543] on link "Employment, Labor, and Benefits Overview" at bounding box center [956, 545] width 296 height 17
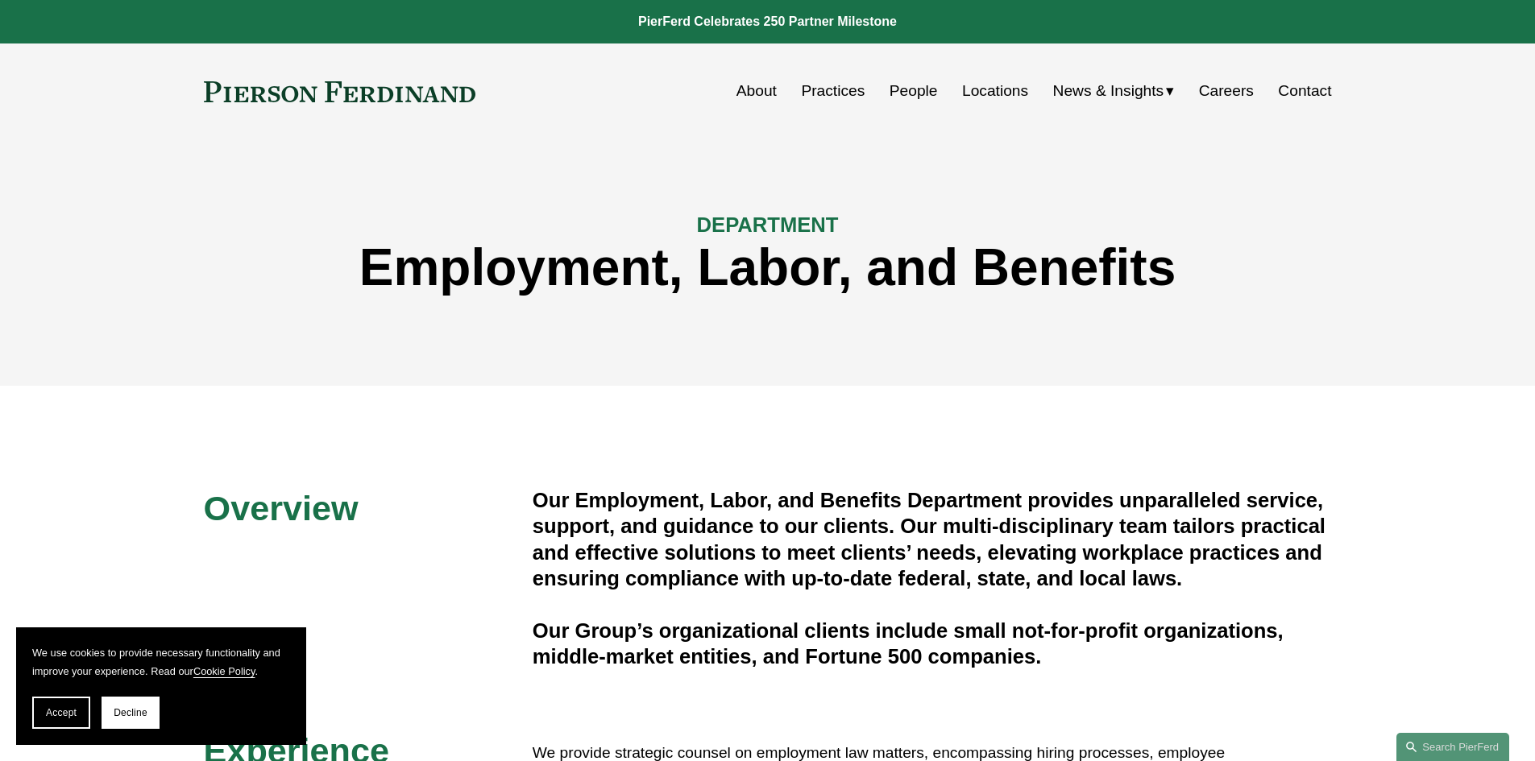
click at [1316, 93] on link "Contact" at bounding box center [1304, 91] width 53 height 31
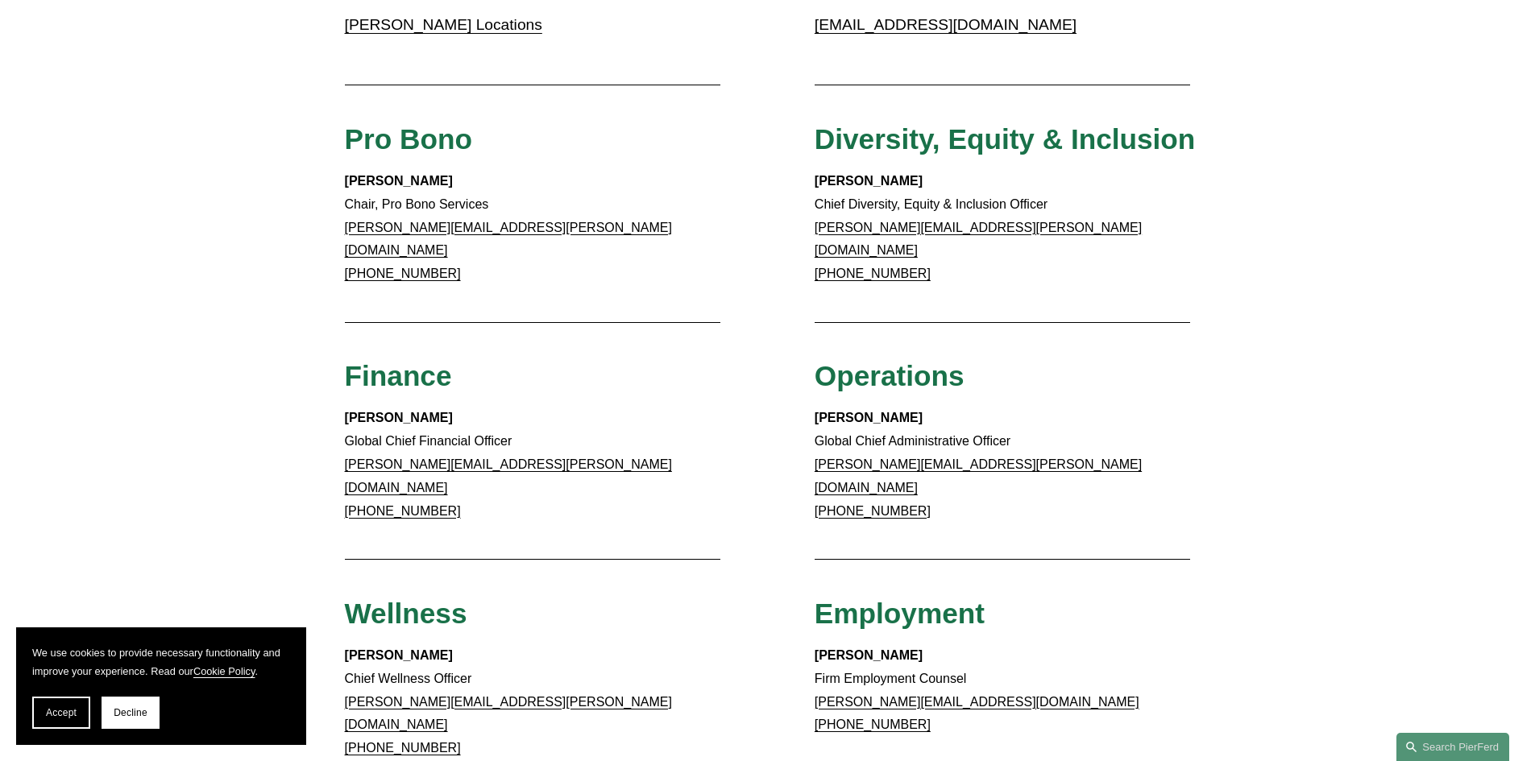
scroll to position [483, 0]
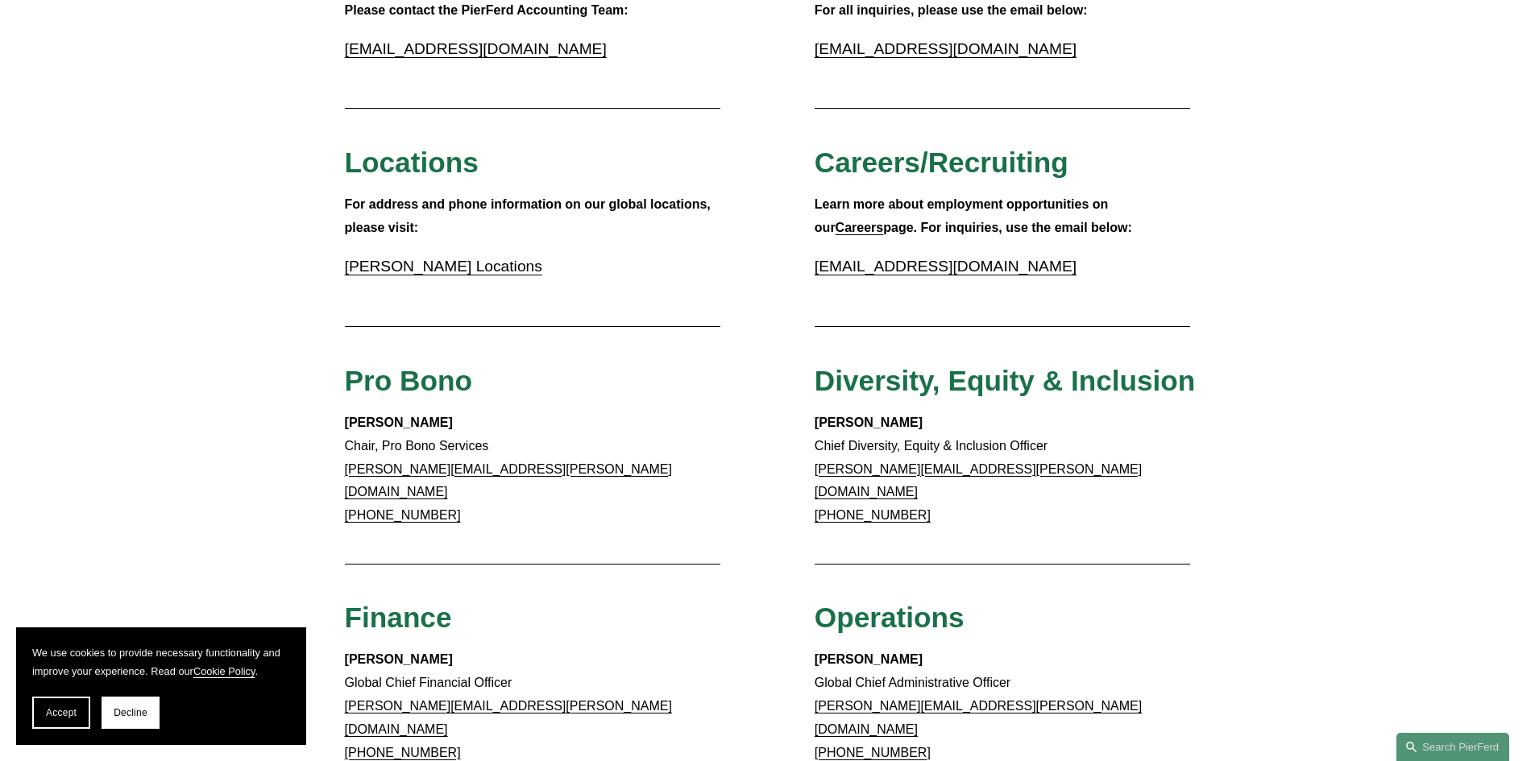
click at [504, 266] on link "[PERSON_NAME] Locations" at bounding box center [443, 266] width 197 height 17
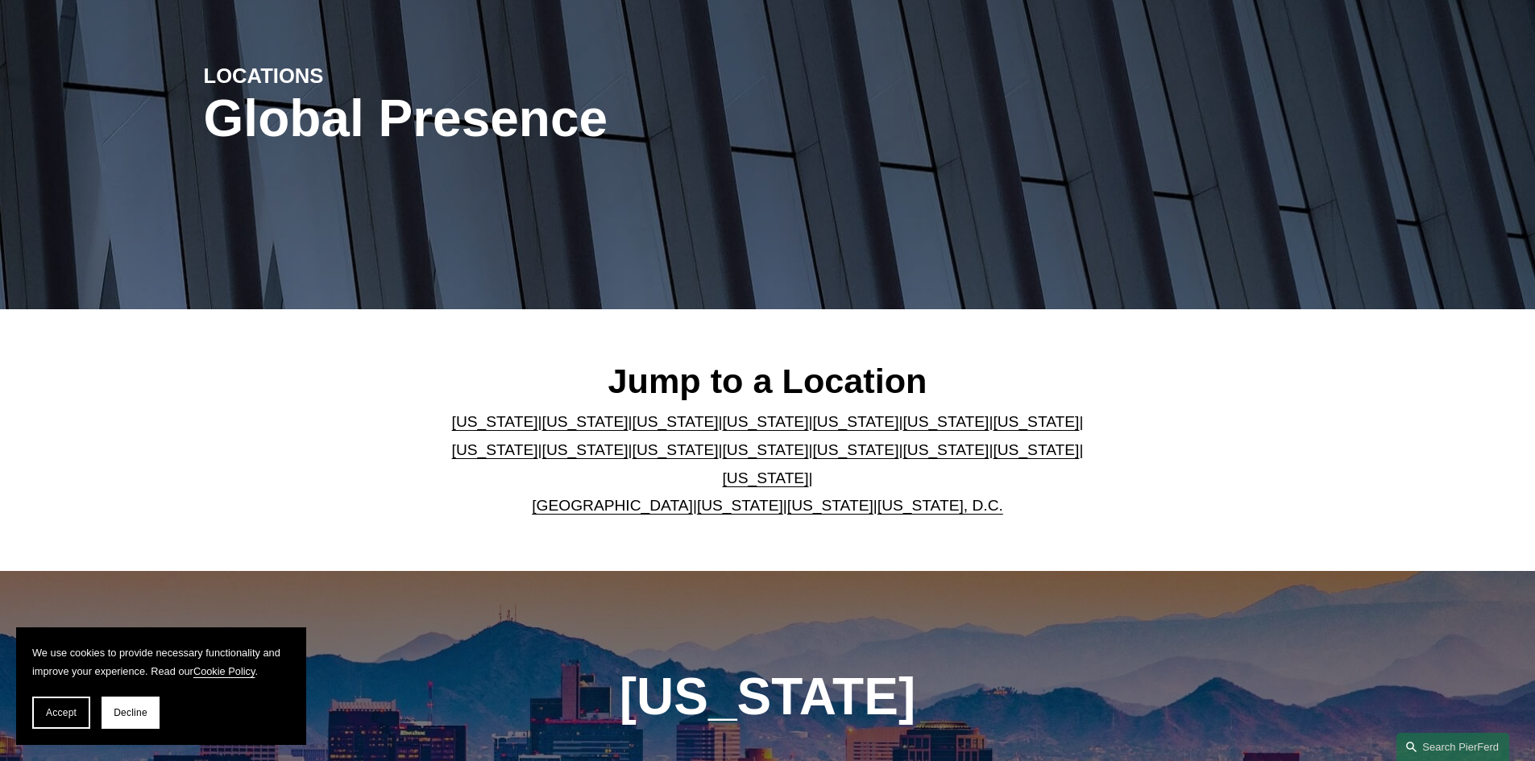
scroll to position [403, 0]
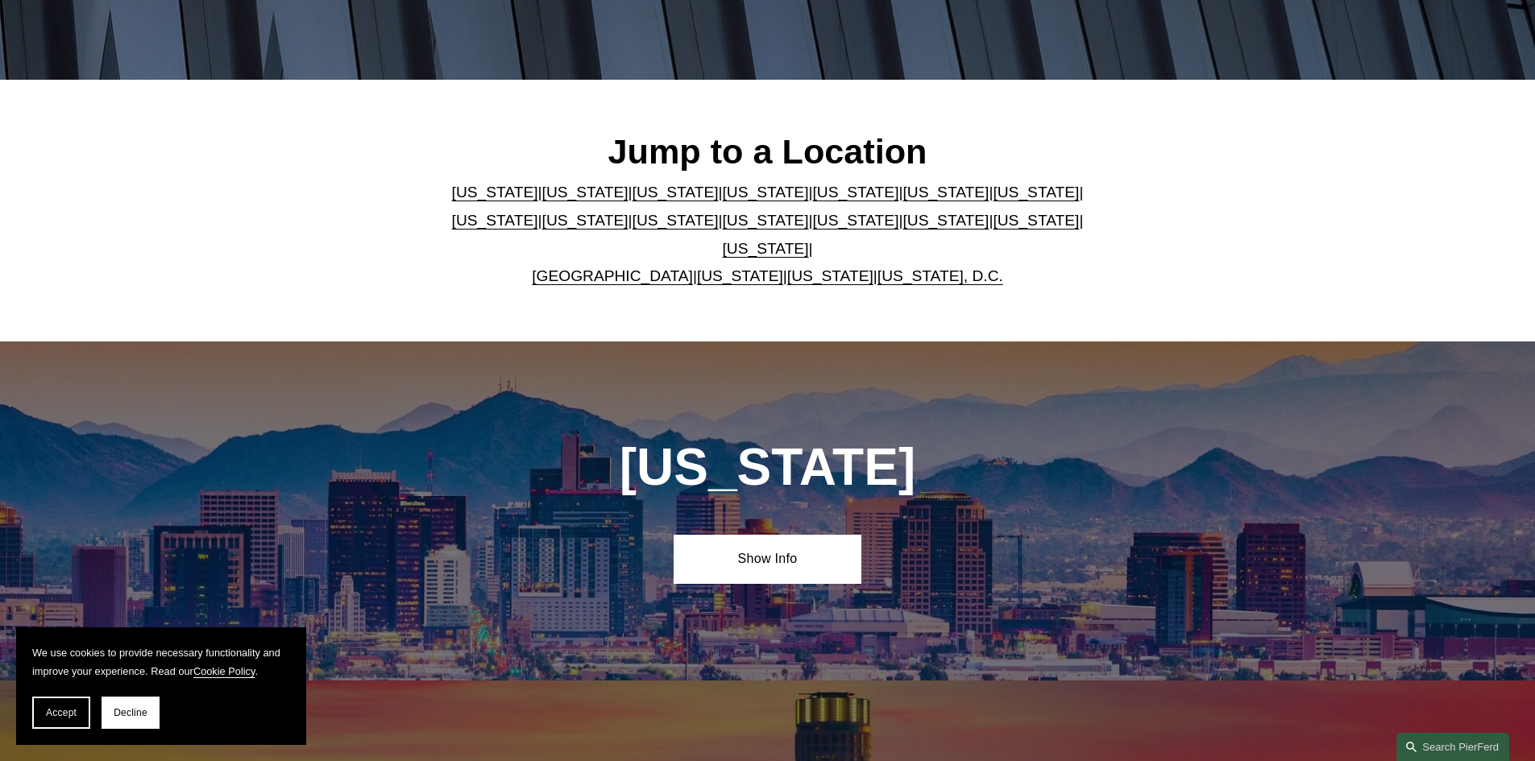
click at [536, 193] on p "[US_STATE] | [US_STATE] | [US_STATE] | [US_STATE] | [US_STATE] | [US_STATE] | […" at bounding box center [767, 234] width 658 height 111
click at [561, 200] on link "[US_STATE]" at bounding box center [585, 192] width 86 height 17
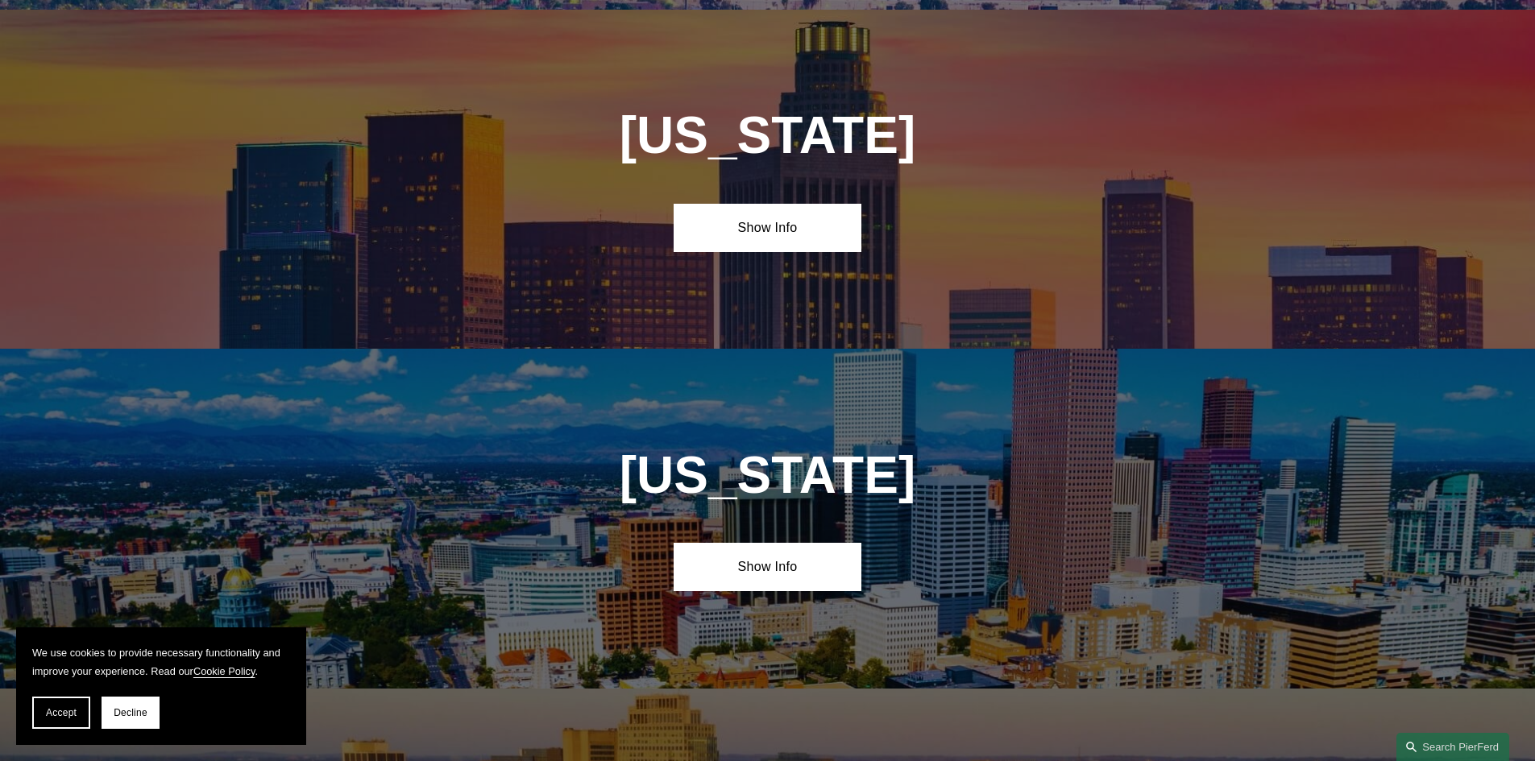
scroll to position [1075, 0]
click at [781, 218] on link "Show Info" at bounding box center [767, 227] width 188 height 48
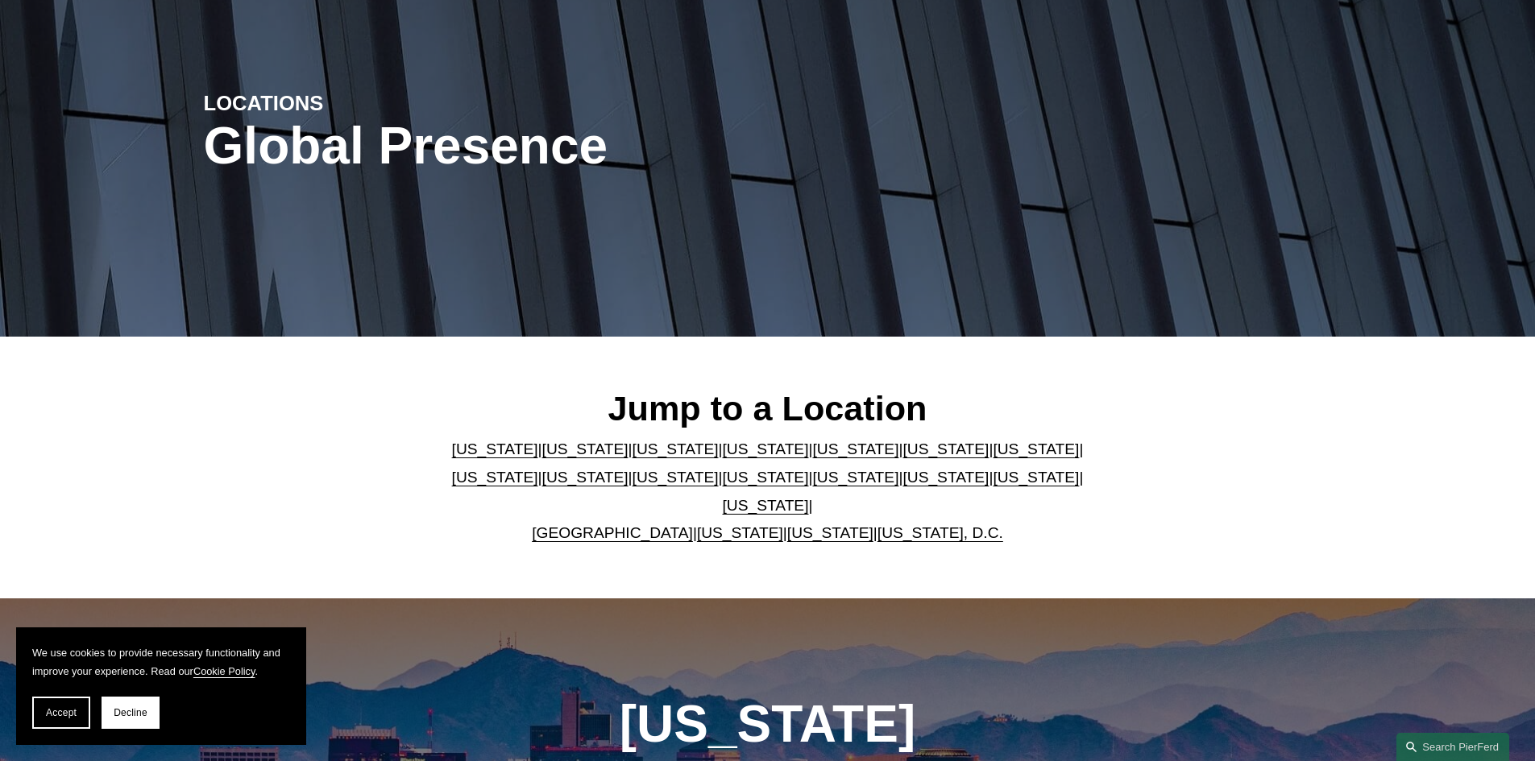
scroll to position [27, 0]
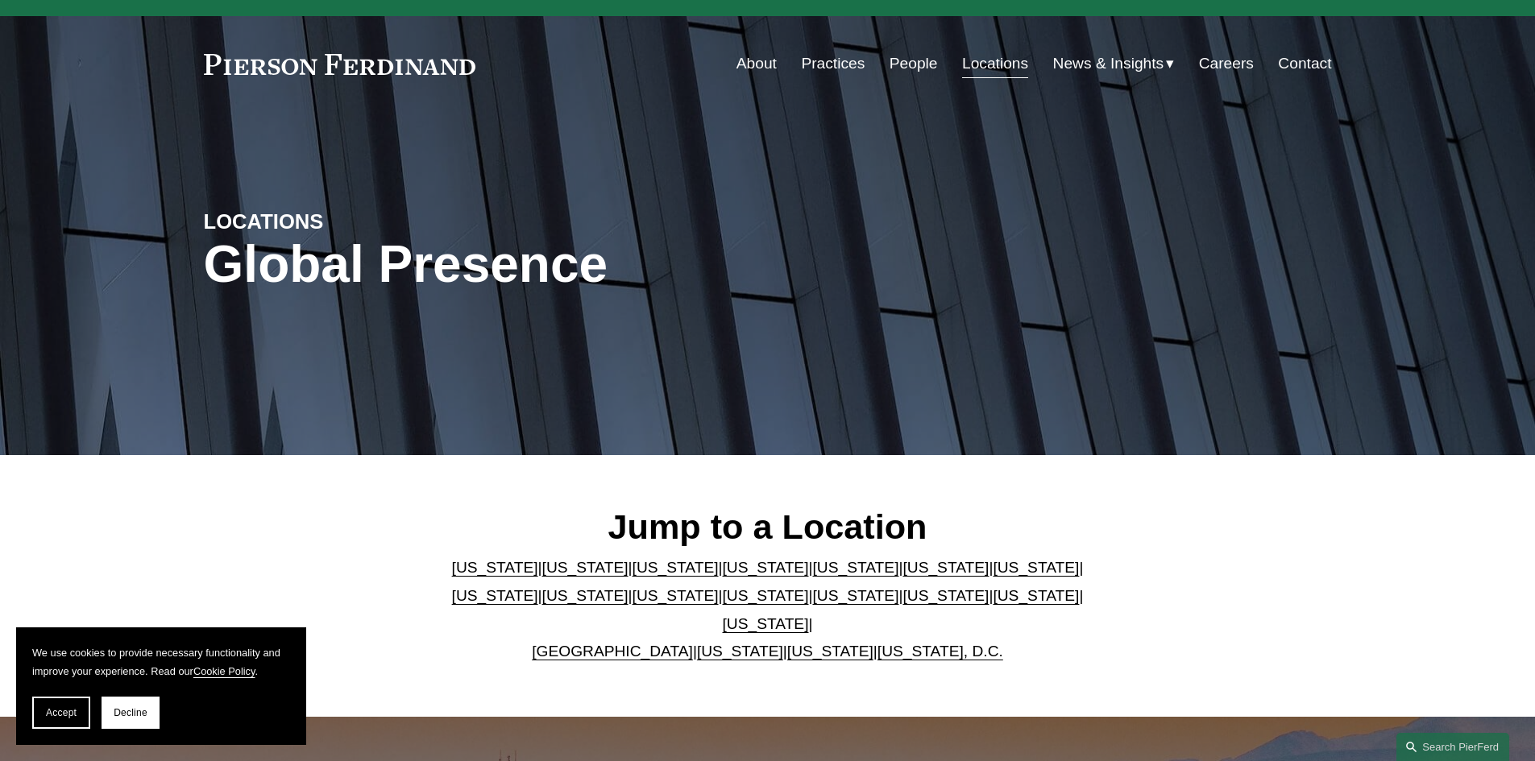
click at [1304, 63] on link "Contact" at bounding box center [1304, 63] width 53 height 31
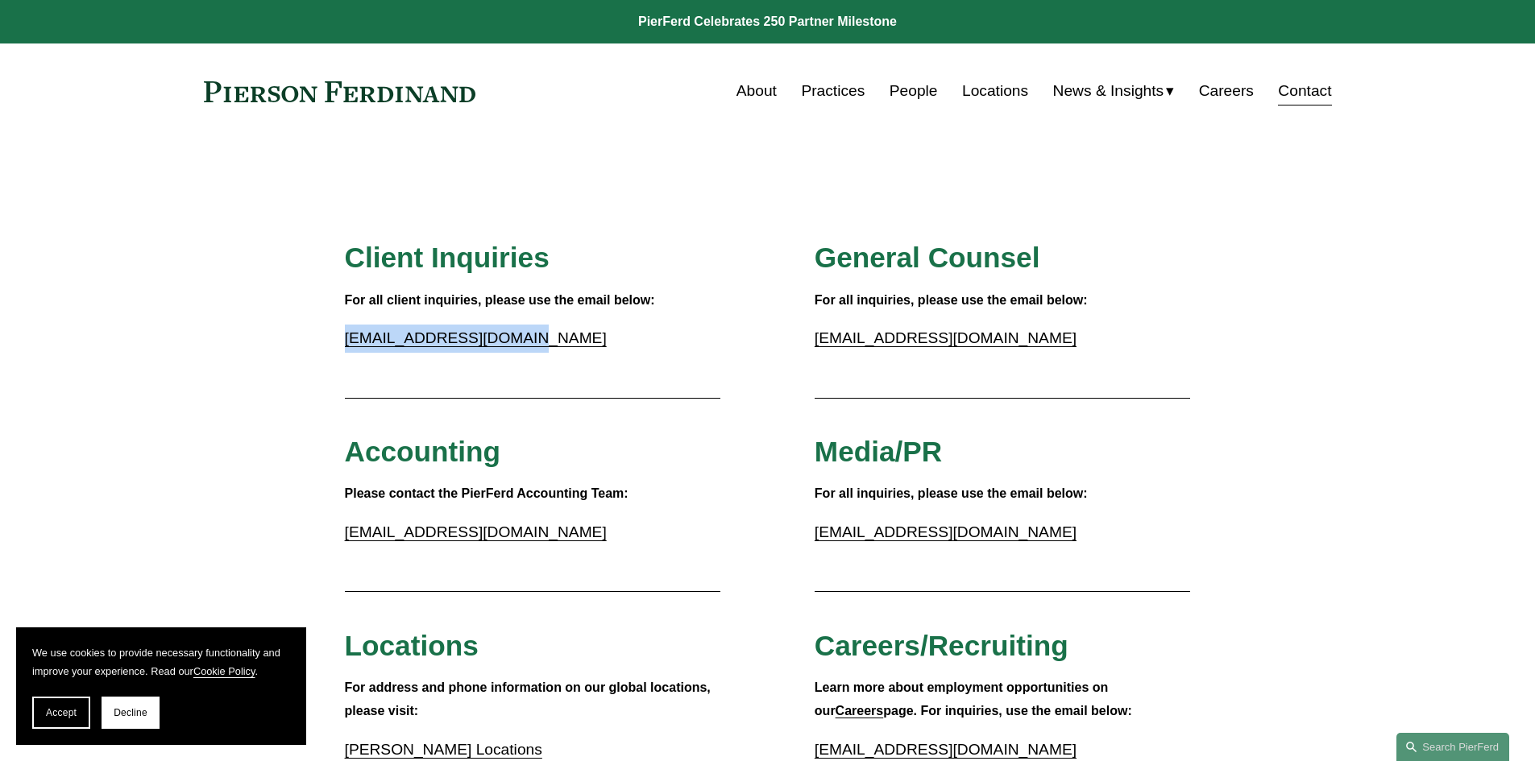
drag, startPoint x: 508, startPoint y: 342, endPoint x: 337, endPoint y: 342, distance: 170.8
copy link "[EMAIL_ADDRESS][DOMAIN_NAME]"
